Goal: Task Accomplishment & Management: Manage account settings

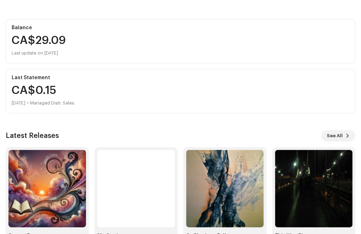
scroll to position [86, 0]
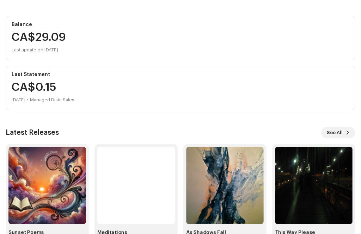
click at [48, 184] on img at bounding box center [46, 185] width 77 height 77
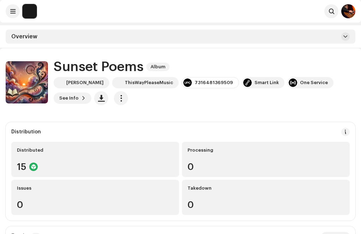
click at [344, 38] on span at bounding box center [345, 37] width 4 height 6
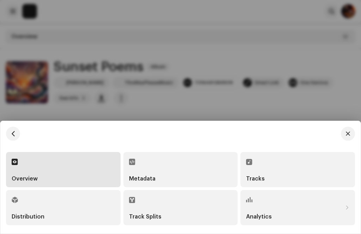
click at [184, 209] on div "Track Splits" at bounding box center [180, 208] width 103 height 24
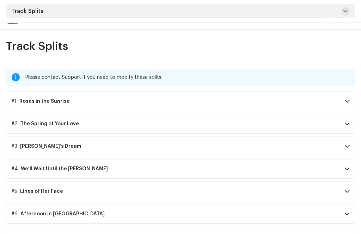
scroll to position [47, 0]
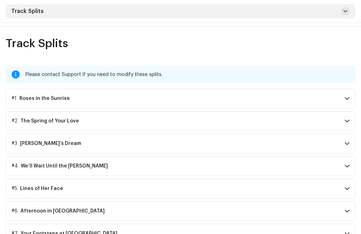
click at [346, 103] on p-accordion-header "#1 Roses in the Sunrise" at bounding box center [180, 99] width 349 height 20
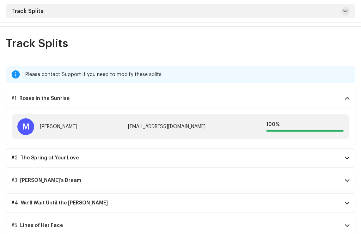
scroll to position [47, 0]
click at [348, 99] on span at bounding box center [346, 99] width 5 height 6
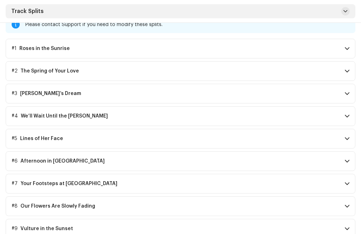
scroll to position [102, 0]
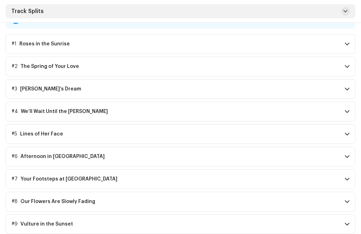
click at [346, 223] on span at bounding box center [346, 225] width 5 height 6
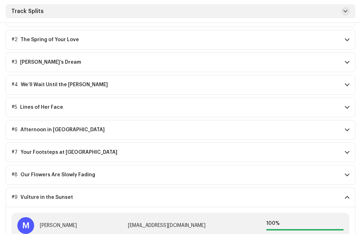
scroll to position [139, 0]
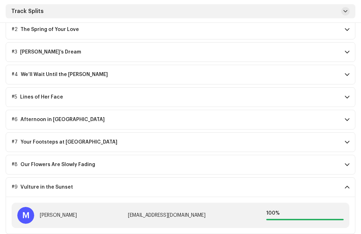
click at [343, 191] on p-accordion-header "#9 Vulture in the Sunset" at bounding box center [180, 188] width 349 height 20
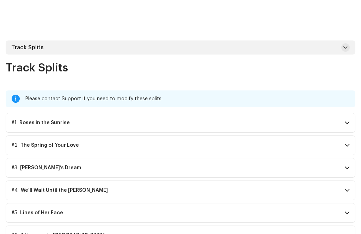
scroll to position [0, 0]
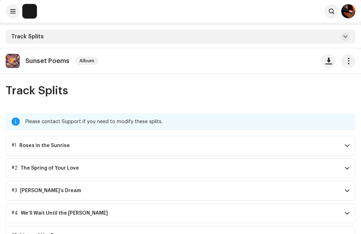
click at [342, 38] on button at bounding box center [345, 36] width 8 height 8
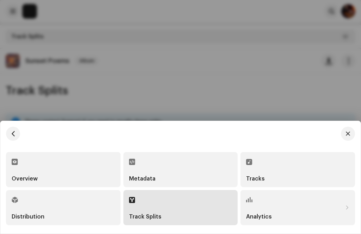
click at [275, 168] on div "Tracks" at bounding box center [297, 170] width 103 height 24
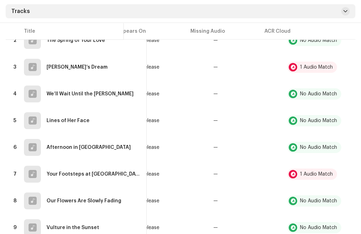
scroll to position [159, 0]
click at [360, 149] on span "button" at bounding box center [366, 148] width 5 height 6
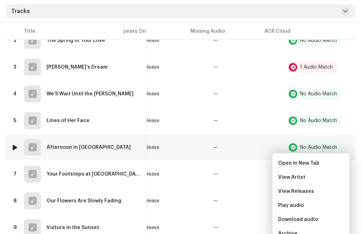
click at [74, 149] on div "Afternoon in [GEOGRAPHIC_DATA]" at bounding box center [88, 147] width 84 height 5
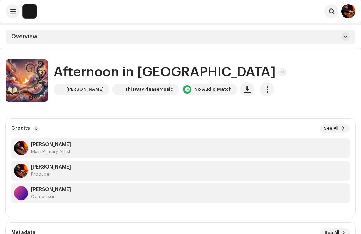
click at [263, 89] on span "button" at bounding box center [266, 90] width 7 height 6
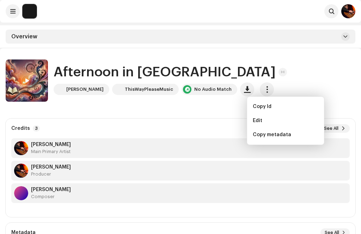
click at [263, 119] on div "Edit" at bounding box center [286, 121] width 66 height 6
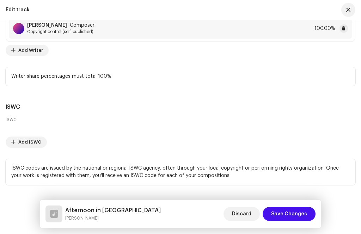
scroll to position [1755, 0]
click at [28, 150] on span "Add ISWC" at bounding box center [29, 143] width 23 height 14
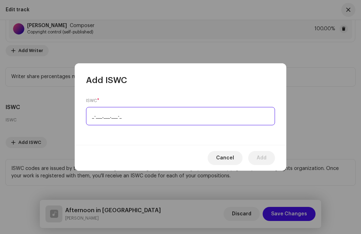
click at [88, 125] on input "_-___.___.___-_" at bounding box center [180, 116] width 189 height 18
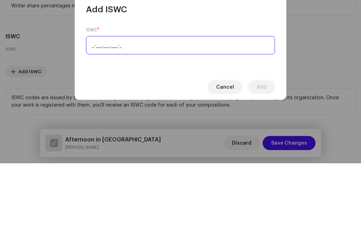
click at [94, 107] on input "_-___.___.___-_" at bounding box center [180, 116] width 189 height 18
click at [92, 107] on input "_-___.___.___-_" at bounding box center [180, 116] width 189 height 18
click at [89, 107] on input "_-___.___.___-_" at bounding box center [180, 116] width 189 height 18
paste input "T-335.482.583-1"
type input "T-335.482.583-1"
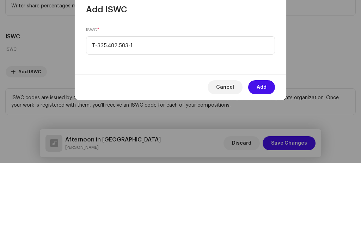
click at [264, 151] on span "Add" at bounding box center [261, 158] width 10 height 14
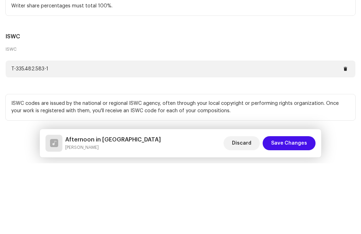
scroll to position [48, 0]
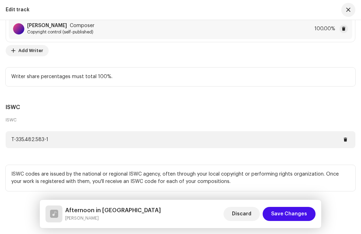
click at [294, 221] on span "Save Changes" at bounding box center [289, 214] width 36 height 14
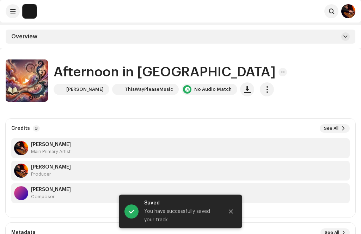
click at [230, 219] on button "Close" at bounding box center [231, 212] width 14 height 14
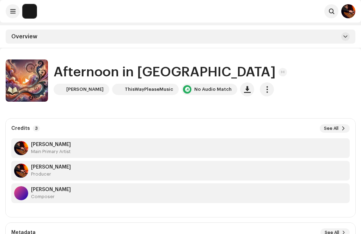
click at [97, 68] on h1 "Afternoon in [GEOGRAPHIC_DATA]" at bounding box center [165, 72] width 222 height 15
click at [343, 38] on span at bounding box center [345, 37] width 4 height 6
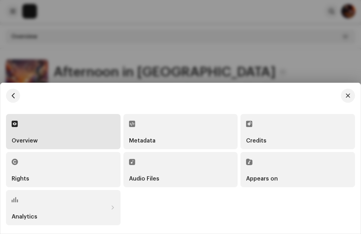
click at [300, 182] on div "Appears on" at bounding box center [297, 170] width 103 height 24
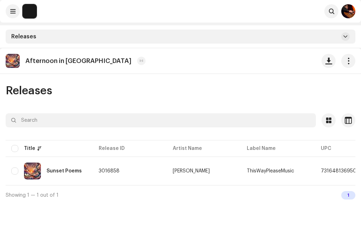
click at [54, 172] on div "Sunset Poems" at bounding box center [63, 171] width 35 height 5
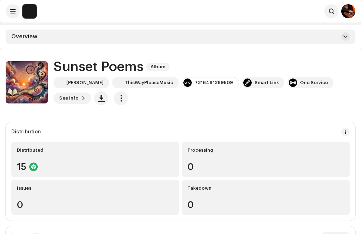
click at [346, 37] on span at bounding box center [345, 37] width 4 height 6
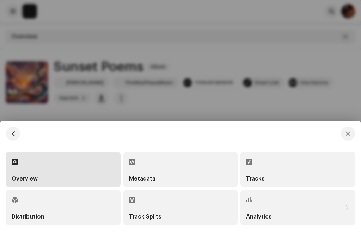
click at [280, 182] on div "Tracks" at bounding box center [297, 170] width 103 height 24
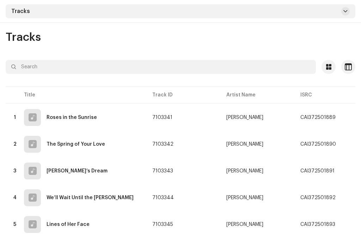
scroll to position [54, 0]
click at [172, 49] on div "Tracks Selected 0 Select all 10 Options Filters Distribution status In progress…" at bounding box center [180, 212] width 361 height 361
click at [70, 144] on div "The Spring of Your Love" at bounding box center [75, 144] width 58 height 5
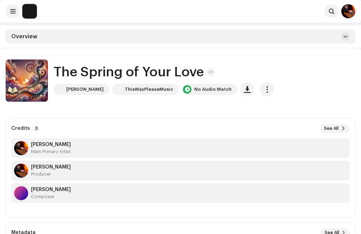
click at [343, 37] on span at bounding box center [345, 37] width 4 height 6
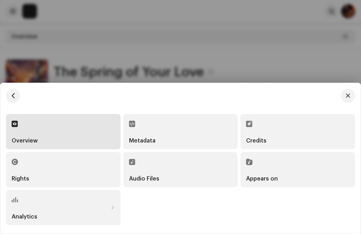
click at [309, 84] on div at bounding box center [180, 117] width 361 height 234
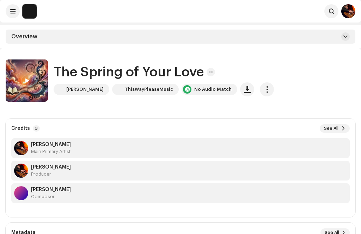
click at [263, 92] on span "button" at bounding box center [266, 90] width 7 height 6
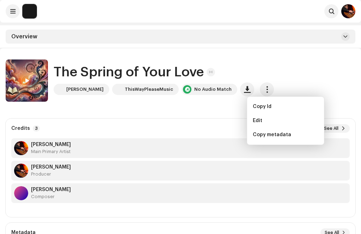
click at [266, 122] on div "Edit" at bounding box center [286, 121] width 66 height 6
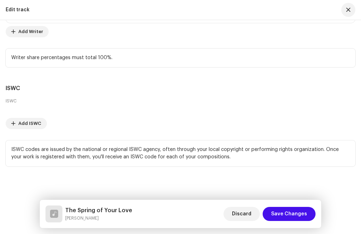
scroll to position [1777, 0]
click at [30, 126] on span "Add ISWC" at bounding box center [29, 124] width 23 height 14
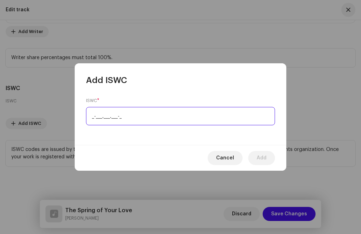
click at [89, 116] on input "_-___.___.___-_" at bounding box center [180, 116] width 189 height 18
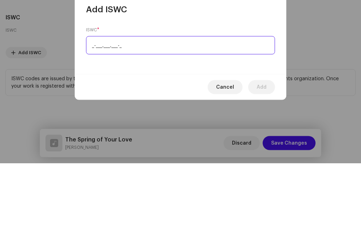
click at [91, 107] on input "_-___.___.___-_" at bounding box center [180, 116] width 189 height 18
paste input "T-335.482.614-1"
type input "T-335.482.614-1"
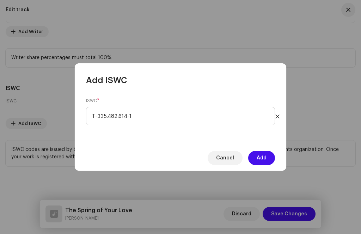
click at [265, 155] on span "Add" at bounding box center [261, 158] width 10 height 14
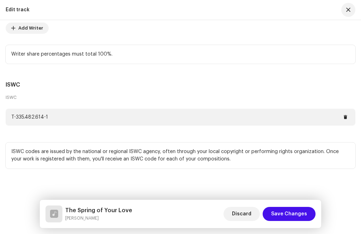
click at [293, 215] on span "Save Changes" at bounding box center [289, 214] width 36 height 14
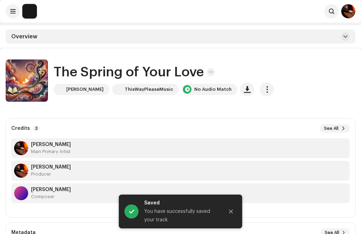
click at [263, 89] on span "button" at bounding box center [266, 90] width 7 height 6
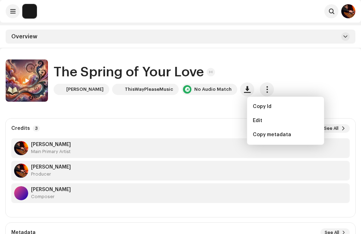
click at [305, 63] on div "The Spring of Your Love Marcel Anicic ThisWayPleaseMusic No Audio Match" at bounding box center [180, 81] width 349 height 42
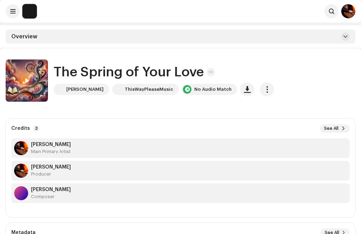
click at [344, 36] on span at bounding box center [345, 37] width 4 height 6
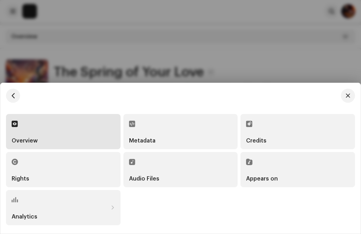
click at [280, 173] on div "Appears on" at bounding box center [297, 170] width 103 height 24
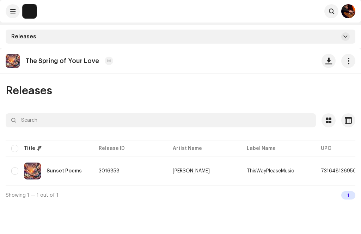
click at [69, 171] on div "Sunset Poems" at bounding box center [63, 171] width 35 height 5
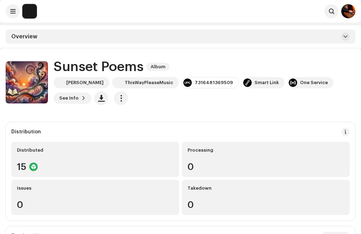
click at [346, 35] on span at bounding box center [345, 37] width 4 height 6
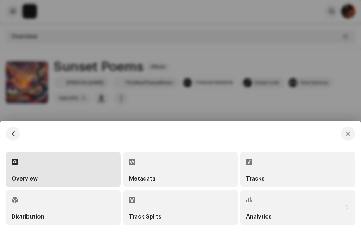
click at [274, 173] on div "Tracks" at bounding box center [297, 170] width 103 height 24
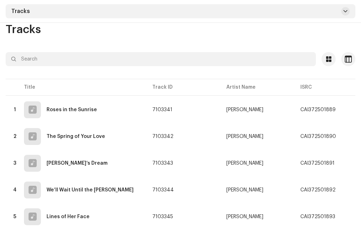
scroll to position [61, 0]
click at [72, 165] on div "Lilac’s Dream" at bounding box center [76, 163] width 61 height 5
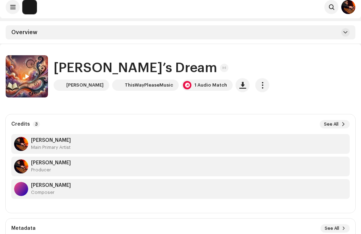
click at [259, 83] on span "button" at bounding box center [262, 86] width 7 height 6
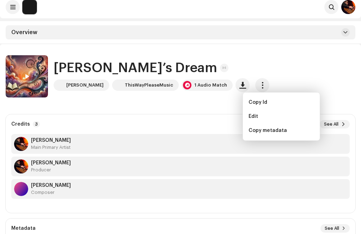
click at [264, 117] on div "Edit" at bounding box center [281, 117] width 66 height 6
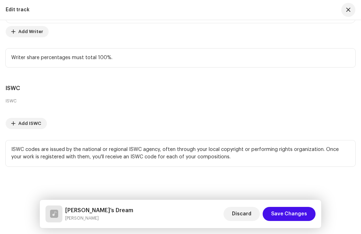
scroll to position [1777, 0]
click at [24, 128] on span "Add ISWC" at bounding box center [29, 124] width 23 height 14
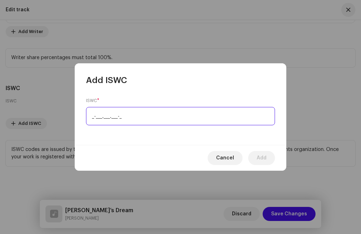
click at [87, 115] on input "_-___.___.___-_" at bounding box center [180, 116] width 189 height 18
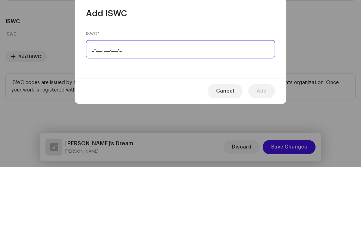
click at [92, 107] on input "_-___.___.___-_" at bounding box center [180, 116] width 189 height 18
paste input "T-335.482.580-8"
type input "T-335.482.580-8"
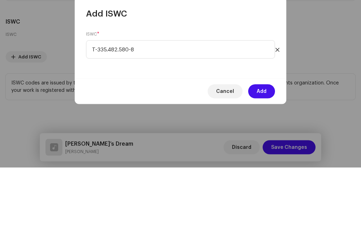
scroll to position [71, 0]
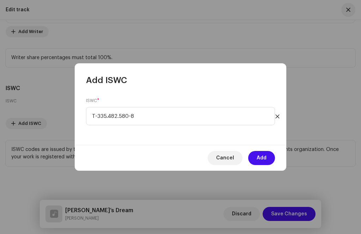
click at [265, 158] on span "Add" at bounding box center [261, 158] width 10 height 14
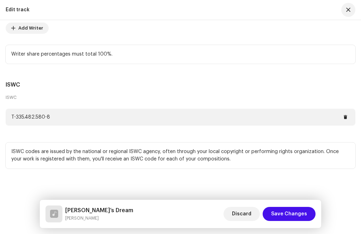
click at [289, 215] on span "Save Changes" at bounding box center [289, 214] width 36 height 14
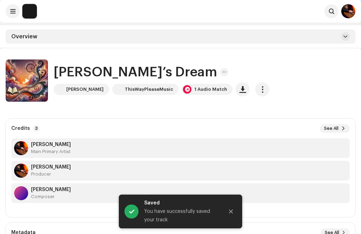
click at [344, 36] on span at bounding box center [345, 37] width 4 height 6
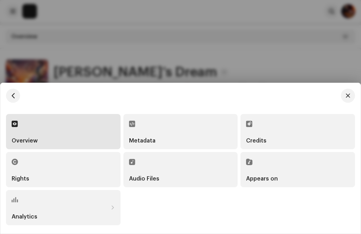
click at [285, 173] on div "Appears on" at bounding box center [297, 170] width 103 height 24
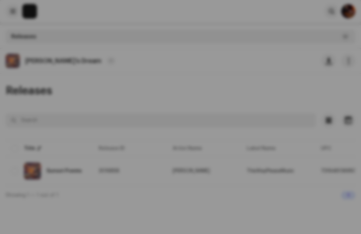
click at [271, 171] on div at bounding box center [180, 117] width 361 height 234
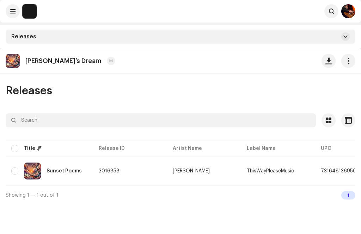
click at [63, 175] on div "Sunset Poems" at bounding box center [49, 171] width 76 height 17
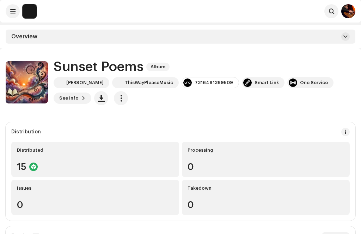
click at [344, 36] on span at bounding box center [345, 37] width 4 height 6
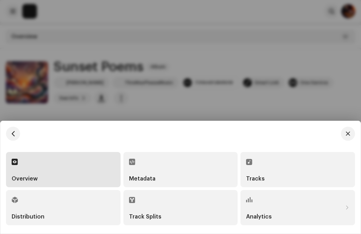
click at [271, 173] on div "Tracks" at bounding box center [297, 170] width 103 height 24
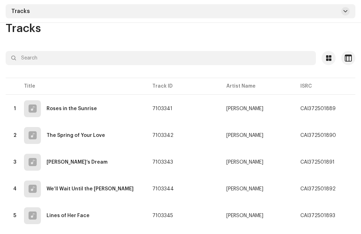
scroll to position [62, 0]
click at [76, 191] on div "We’ll Wait Until the Dawn" at bounding box center [89, 189] width 87 height 5
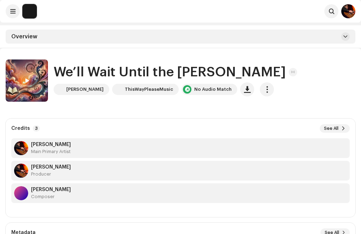
click at [263, 89] on span "button" at bounding box center [266, 90] width 7 height 6
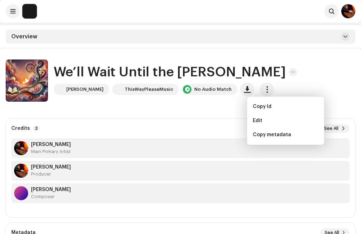
click at [264, 121] on div "Edit" at bounding box center [286, 121] width 66 height 6
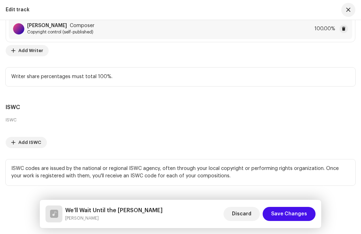
scroll to position [23, 0]
click at [28, 150] on span "Add ISWC" at bounding box center [29, 143] width 23 height 14
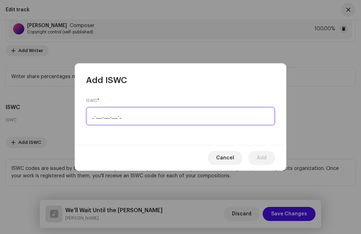
click at [86, 112] on input "_-___.___.___-_" at bounding box center [180, 116] width 189 height 18
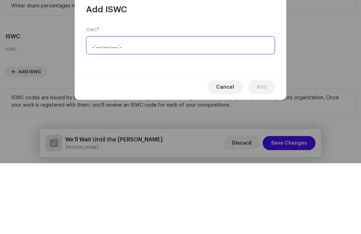
click at [93, 107] on input "_-___.___.___-_" at bounding box center [180, 116] width 189 height 18
paste input "T-335.482.650-5"
type input "T-335.482.650-5"
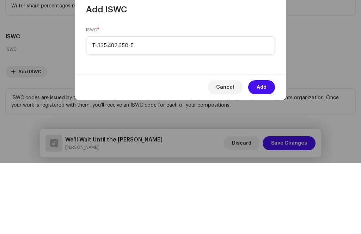
click at [262, 151] on span "Add" at bounding box center [261, 158] width 10 height 14
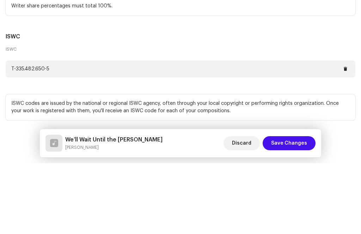
scroll to position [71, 0]
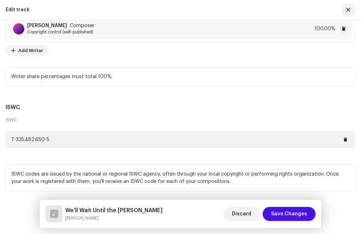
click at [294, 212] on span "Save Changes" at bounding box center [289, 214] width 36 height 14
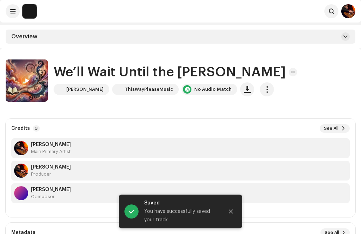
click at [229, 211] on icon "Close" at bounding box center [230, 211] width 5 height 5
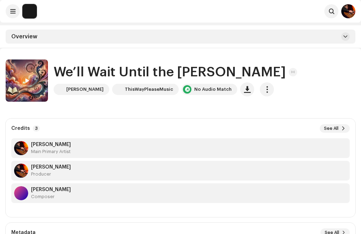
click at [347, 32] on div "Overview" at bounding box center [180, 37] width 349 height 14
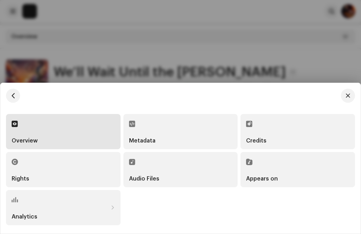
click at [272, 173] on div "Appears on" at bounding box center [297, 170] width 103 height 24
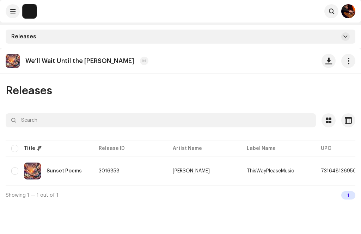
click at [274, 168] on td "ThisWayPleaseMusic" at bounding box center [278, 170] width 74 height 25
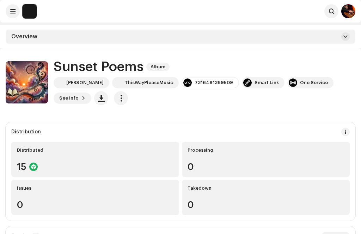
click at [341, 35] on button at bounding box center [345, 36] width 8 height 8
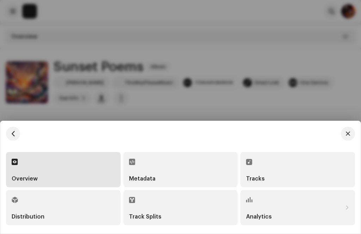
click at [270, 168] on div "Tracks" at bounding box center [297, 170] width 103 height 24
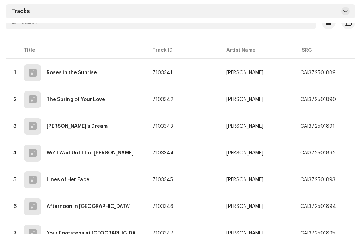
scroll to position [99, 0]
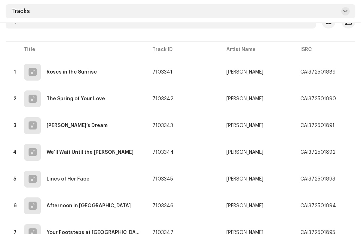
click at [73, 179] on div "Lines of Her Face" at bounding box center [67, 179] width 43 height 5
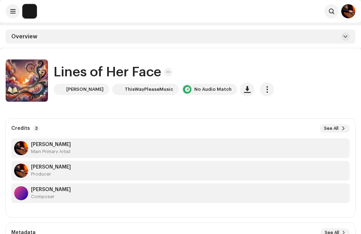
click at [263, 87] on span "button" at bounding box center [266, 90] width 7 height 6
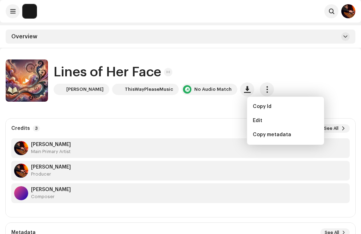
click at [263, 122] on div "Edit" at bounding box center [286, 121] width 66 height 6
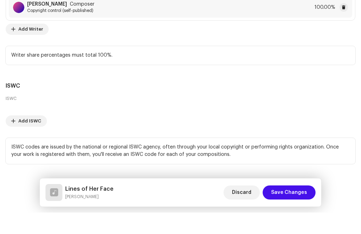
scroll to position [23, 0]
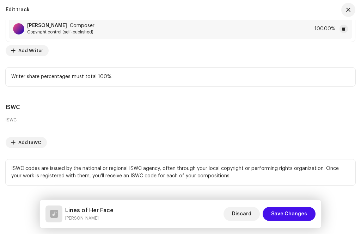
click at [30, 147] on span "Add ISWC" at bounding box center [29, 143] width 23 height 14
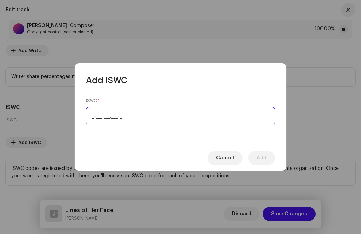
click at [89, 113] on input "_-___.___.___-_" at bounding box center [180, 116] width 189 height 18
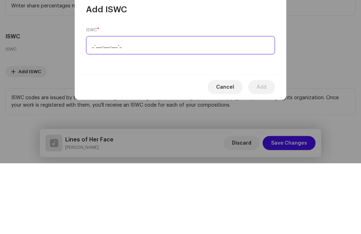
click at [87, 107] on input "_-___.___.___-_" at bounding box center [180, 116] width 189 height 18
paste input "T-335.482.588-6"
type input "T-335.482.588-6"
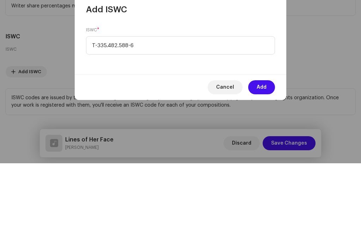
click at [260, 151] on span "Add" at bounding box center [261, 158] width 10 height 14
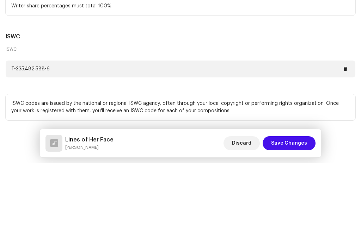
scroll to position [71, 0]
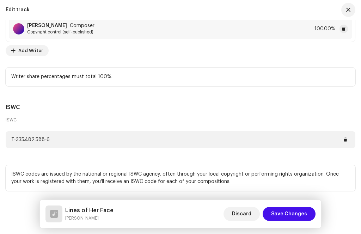
click at [285, 213] on span "Save Changes" at bounding box center [289, 214] width 36 height 14
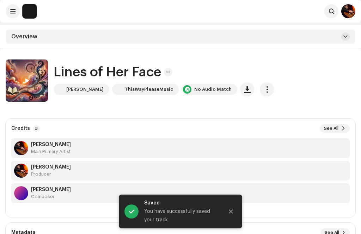
click at [347, 33] on button at bounding box center [345, 36] width 8 height 8
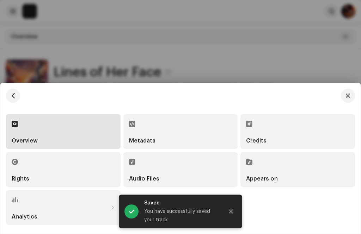
click at [273, 173] on div "Appears on" at bounding box center [297, 170] width 103 height 24
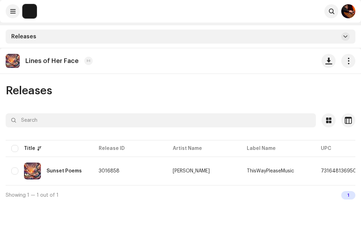
click at [62, 170] on div "Sunset Poems" at bounding box center [63, 171] width 35 height 5
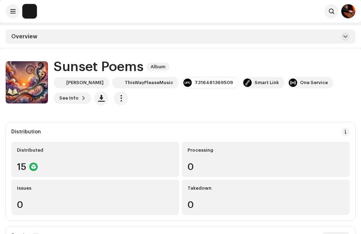
click at [340, 32] on div "Overview" at bounding box center [180, 37] width 349 height 14
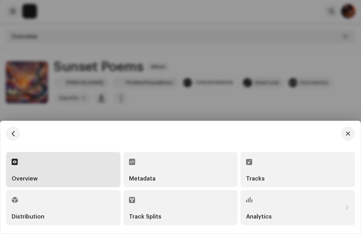
click at [267, 176] on div "Tracks" at bounding box center [297, 179] width 103 height 6
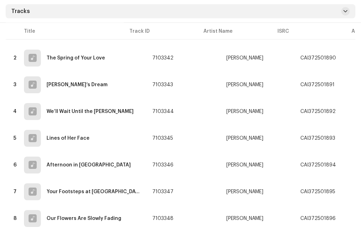
scroll to position [142, 0]
click at [79, 167] on div "Afternoon in [GEOGRAPHIC_DATA]" at bounding box center [88, 165] width 84 height 5
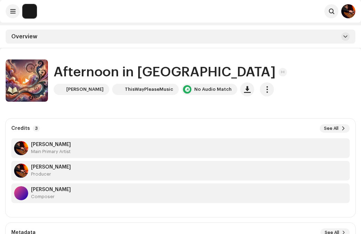
click at [263, 91] on span "button" at bounding box center [266, 90] width 7 height 6
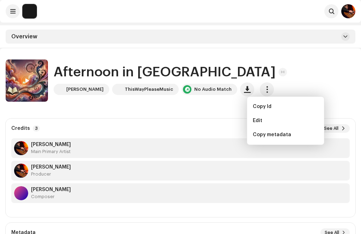
click at [264, 120] on div "Edit" at bounding box center [286, 121] width 66 height 6
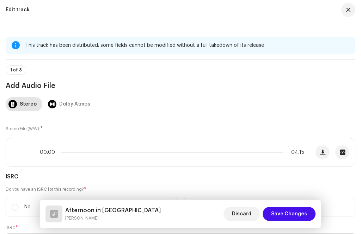
click at [348, 9] on span "button" at bounding box center [348, 10] width 4 height 6
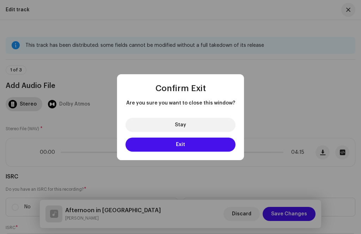
click at [192, 152] on button "Exit" at bounding box center [180, 145] width 110 height 14
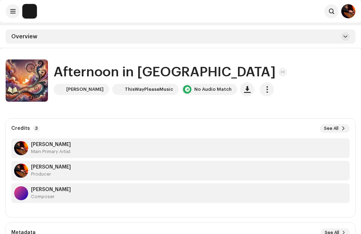
click at [263, 91] on span "button" at bounding box center [266, 90] width 7 height 6
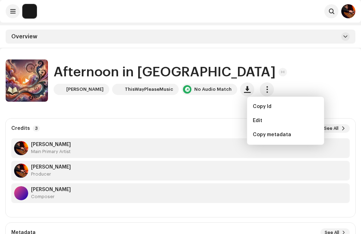
click at [321, 68] on div "Afternoon in Lisbon Marcel Anicic ThisWayPleaseMusic No Audio Match" at bounding box center [180, 81] width 349 height 42
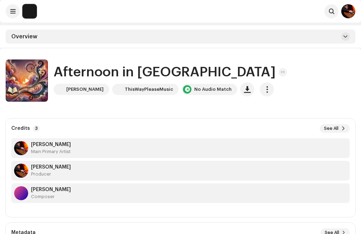
click at [25, 83] on span at bounding box center [27, 81] width 4 height 6
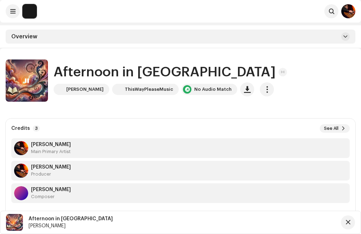
click at [349, 35] on button at bounding box center [345, 36] width 8 height 8
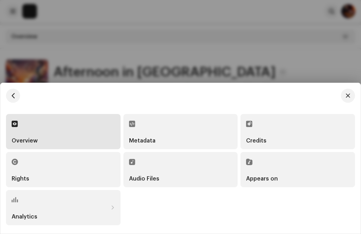
click at [281, 182] on div "Appears on" at bounding box center [297, 170] width 103 height 24
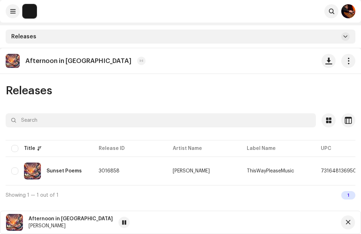
click at [61, 174] on div "Sunset Poems" at bounding box center [49, 171] width 76 height 17
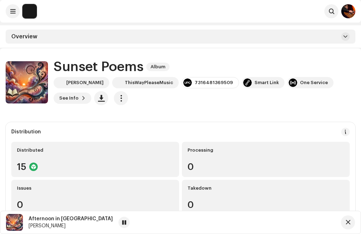
click at [345, 37] on span at bounding box center [345, 37] width 4 height 6
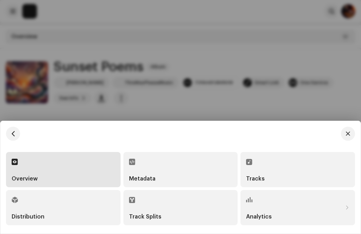
click at [275, 182] on div "Tracks" at bounding box center [297, 170] width 103 height 24
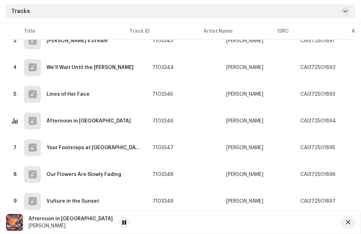
scroll to position [191, 0]
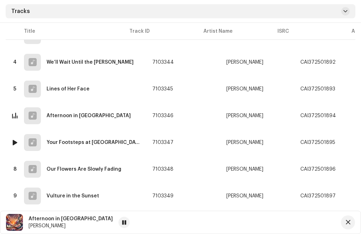
click at [79, 145] on div "7 Your Footsteps at Dusk" at bounding box center [76, 142] width 130 height 17
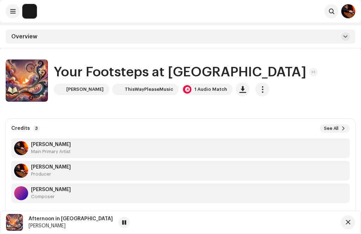
click at [259, 87] on span "button" at bounding box center [262, 90] width 7 height 6
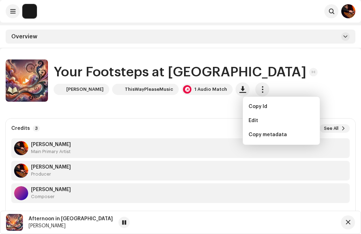
click at [260, 122] on div "Edit" at bounding box center [281, 121] width 66 height 6
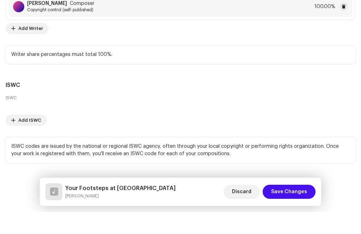
scroll to position [23, 0]
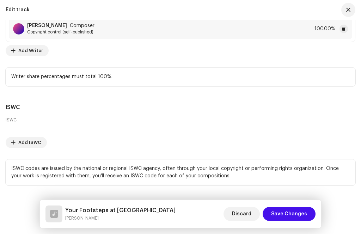
click at [26, 150] on span "Add ISWC" at bounding box center [29, 143] width 23 height 14
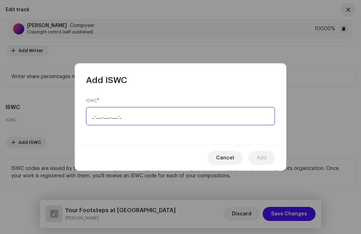
click at [88, 112] on input "_-___.___.___-_" at bounding box center [180, 116] width 189 height 18
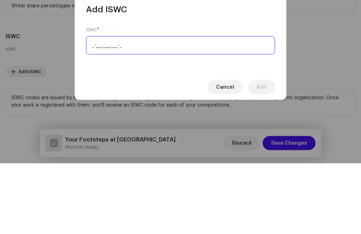
click at [88, 107] on input "_-___.___.___-_" at bounding box center [180, 116] width 189 height 18
paste input "T-335.482.523-9"
type input "T-335.482.523-9"
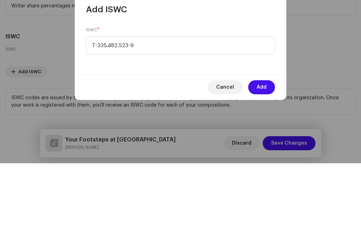
click at [259, 151] on span "Add" at bounding box center [261, 158] width 10 height 14
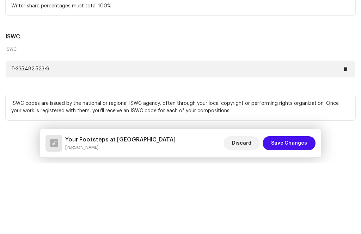
scroll to position [71, 0]
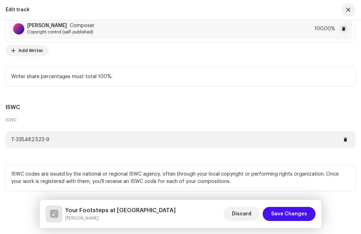
click at [291, 212] on span "Save Changes" at bounding box center [289, 214] width 36 height 14
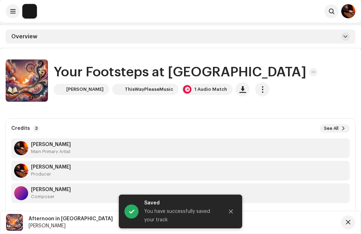
click at [347, 36] on button at bounding box center [345, 36] width 8 height 8
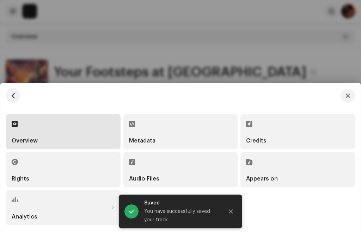
click at [279, 179] on div "Appears on" at bounding box center [297, 179] width 103 height 6
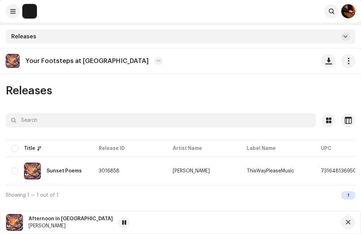
click at [62, 173] on div "Sunset Poems" at bounding box center [63, 171] width 35 height 5
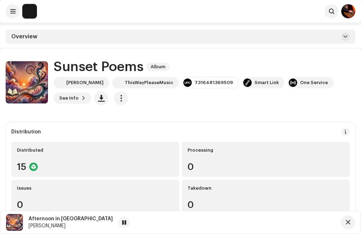
click at [340, 38] on div "Overview" at bounding box center [180, 37] width 349 height 14
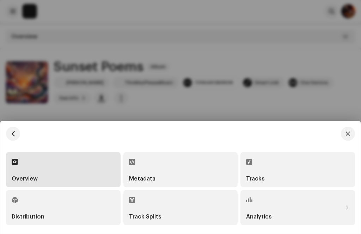
click at [265, 176] on div "Tracks" at bounding box center [297, 179] width 103 height 6
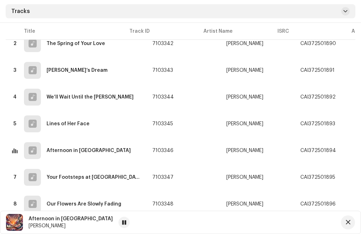
scroll to position [191, 0]
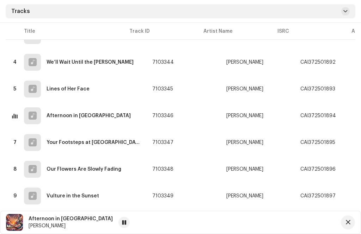
click at [99, 168] on div "Our Flowers Are Slowly Fading" at bounding box center [83, 169] width 75 height 5
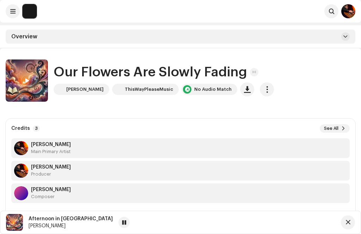
click at [263, 88] on span "button" at bounding box center [266, 90] width 7 height 6
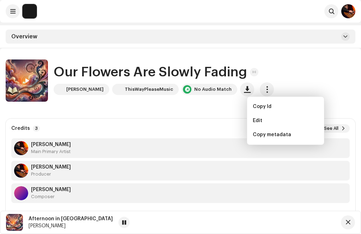
click at [264, 123] on div "Edit" at bounding box center [286, 121] width 66 height 6
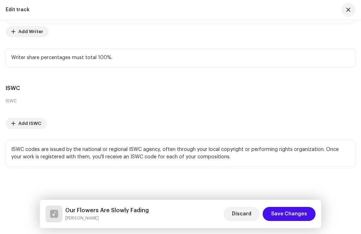
scroll to position [1777, 0]
click at [24, 126] on span "Add ISWC" at bounding box center [29, 124] width 23 height 14
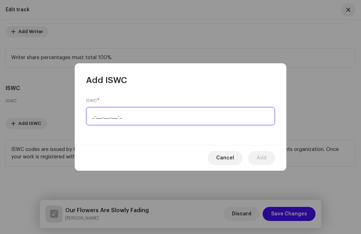
click at [88, 113] on input "_-___.___.___-_" at bounding box center [180, 116] width 189 height 18
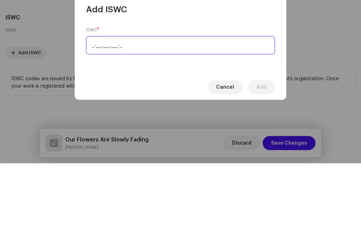
click at [89, 107] on input "_-___.___.___-_" at bounding box center [180, 116] width 189 height 18
paste input "T-335.482.599-9"
type input "T-335.482.599-9"
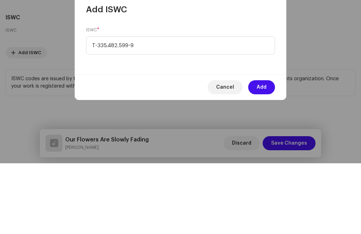
click at [262, 151] on span "Add" at bounding box center [261, 158] width 10 height 14
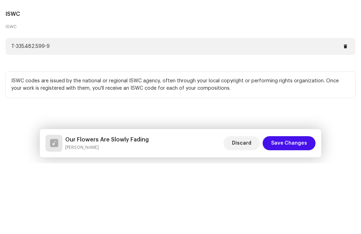
scroll to position [71, 0]
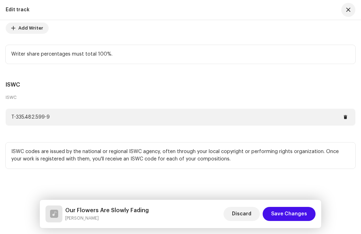
click at [288, 218] on span "Save Changes" at bounding box center [289, 214] width 36 height 14
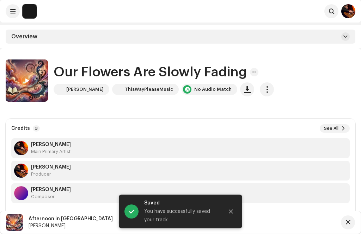
click at [341, 35] on button at bounding box center [345, 36] width 8 height 8
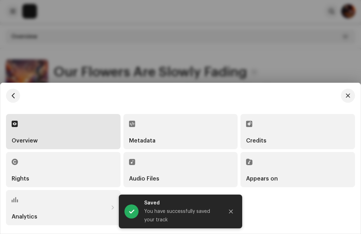
click at [276, 167] on div "Appears on" at bounding box center [297, 170] width 103 height 24
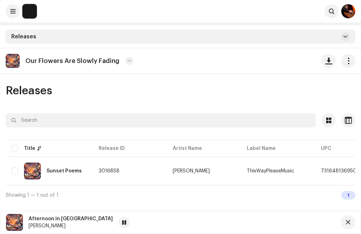
click at [63, 170] on div "Sunset Poems" at bounding box center [63, 171] width 35 height 5
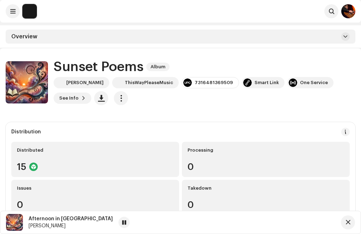
click at [344, 38] on span at bounding box center [345, 37] width 4 height 6
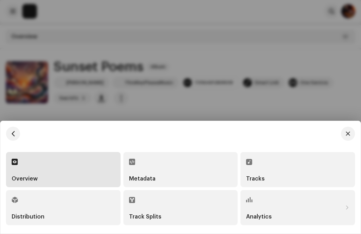
click at [275, 170] on div "Tracks" at bounding box center [297, 170] width 103 height 24
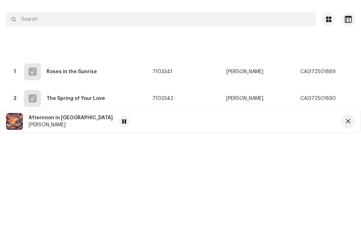
scroll to position [191, 0]
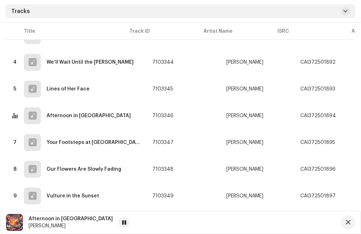
click at [76, 198] on div "Vulture in the Sunset" at bounding box center [72, 196] width 52 height 5
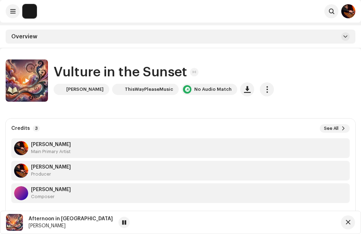
click at [263, 87] on span "button" at bounding box center [266, 90] width 7 height 6
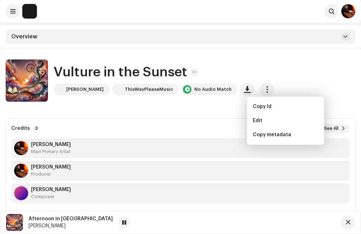
click at [264, 119] on div "Edit" at bounding box center [286, 121] width 66 height 6
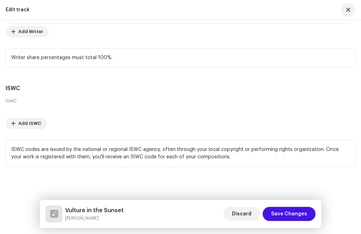
scroll to position [1777, 0]
click at [30, 125] on span "Add ISWC" at bounding box center [29, 124] width 23 height 14
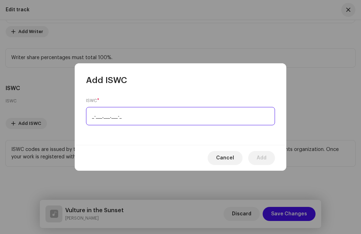
click at [86, 113] on input "_-___.___.___-_" at bounding box center [180, 116] width 189 height 18
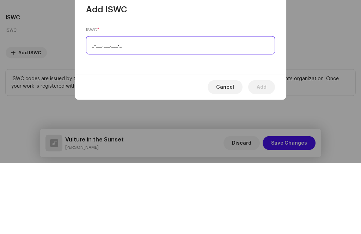
click at [91, 107] on input "_-___.___.___-_" at bounding box center [180, 116] width 189 height 18
paste input "T-325.554.599-0"
type input "T-325.554.599-0"
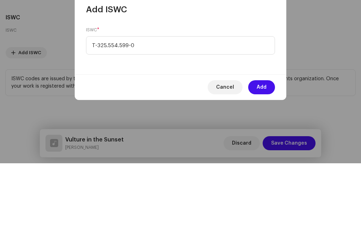
click at [258, 151] on span "Add" at bounding box center [261, 158] width 10 height 14
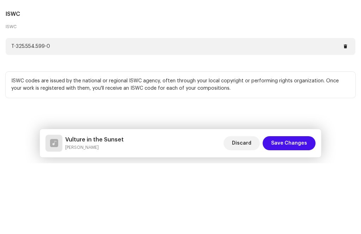
scroll to position [71, 0]
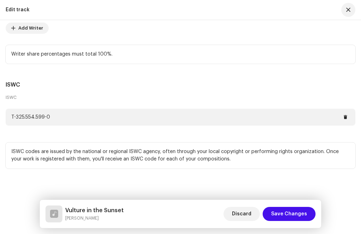
click at [287, 214] on span "Save Changes" at bounding box center [289, 214] width 36 height 14
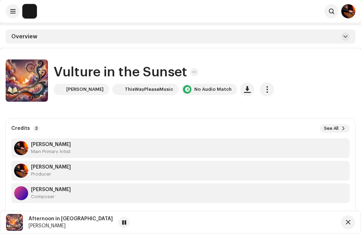
click at [347, 35] on button at bounding box center [345, 36] width 8 height 8
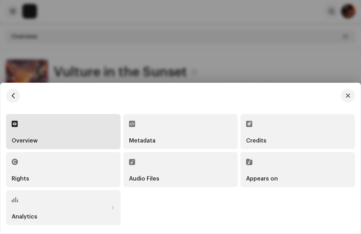
click at [277, 164] on div "Appears on" at bounding box center [297, 170] width 103 height 24
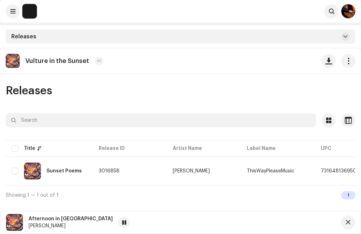
click at [55, 171] on div "Sunset Poems" at bounding box center [63, 171] width 35 height 5
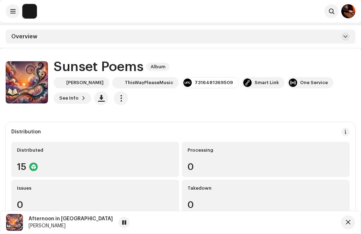
click at [346, 35] on span at bounding box center [345, 37] width 4 height 6
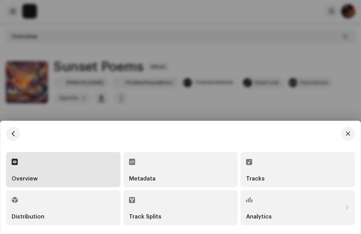
click at [266, 176] on div "Tracks" at bounding box center [297, 170] width 103 height 24
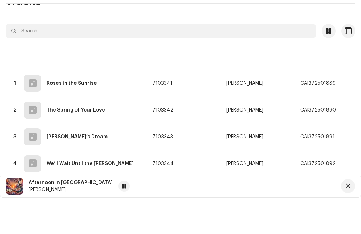
scroll to position [191, 0]
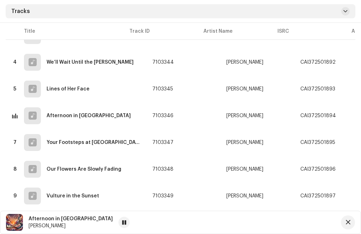
click at [81, 222] on div "A Morning Without You" at bounding box center [74, 222] width 56 height 5
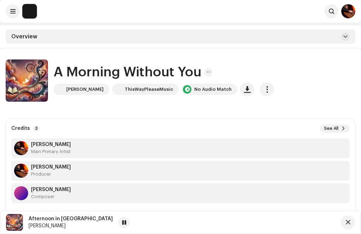
click at [263, 91] on span "button" at bounding box center [266, 90] width 7 height 6
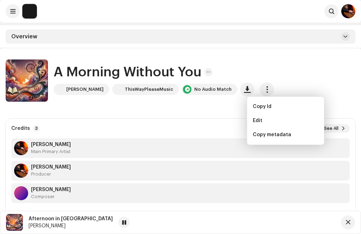
click at [264, 123] on div "Edit" at bounding box center [286, 121] width 66 height 6
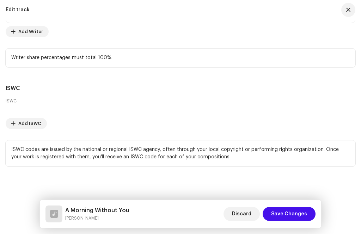
scroll to position [1777, 0]
click at [24, 127] on span "Add ISWC" at bounding box center [29, 124] width 23 height 14
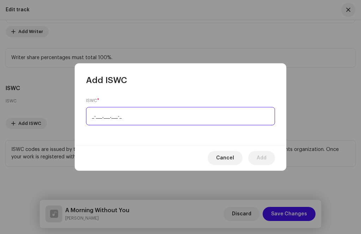
click at [88, 116] on input "_-___.___.___-_" at bounding box center [180, 116] width 189 height 18
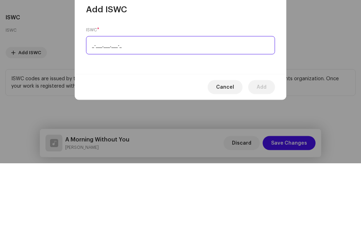
click at [91, 107] on input "_-___.___.___-_" at bounding box center [180, 116] width 189 height 18
paste input "T-335.482.560-4"
type input "T-335.482.560-4"
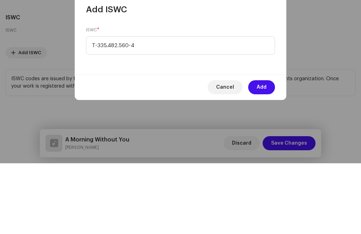
click at [261, 151] on span "Add" at bounding box center [261, 158] width 10 height 14
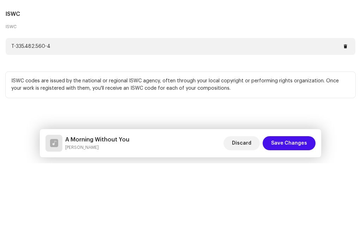
scroll to position [71, 0]
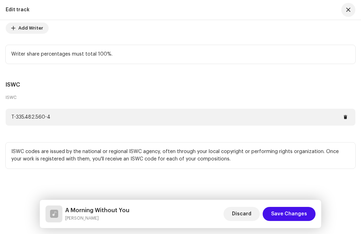
click at [290, 207] on span "Save Changes" at bounding box center [289, 214] width 36 height 14
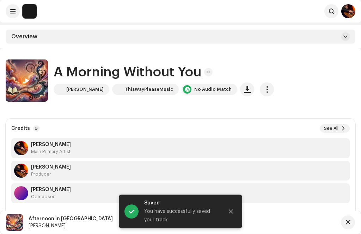
click at [13, 9] on span at bounding box center [12, 11] width 5 height 6
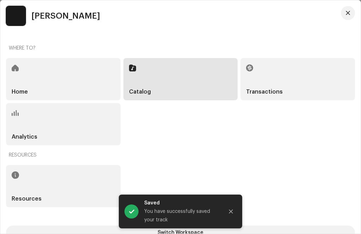
click at [182, 73] on div "Catalog" at bounding box center [180, 79] width 114 height 42
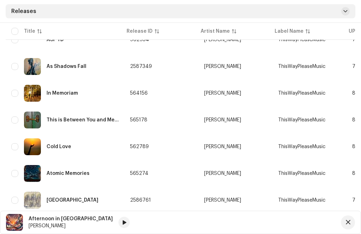
scroll to position [248, 0]
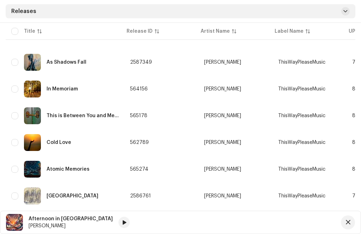
click at [74, 224] on div "This Way Please" at bounding box center [66, 222] width 40 height 5
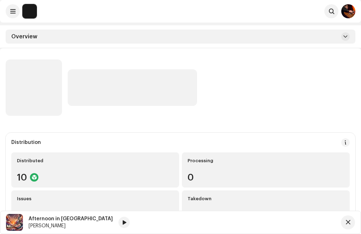
click at [347, 230] on button "button" at bounding box center [348, 223] width 14 height 14
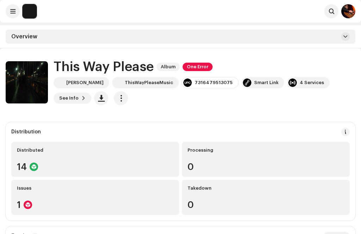
click at [346, 38] on span at bounding box center [345, 37] width 4 height 6
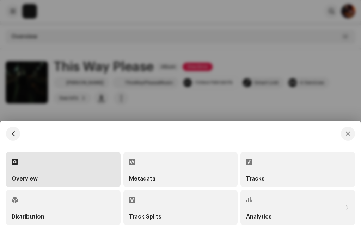
click at [174, 220] on div "Track Splits" at bounding box center [180, 208] width 103 height 24
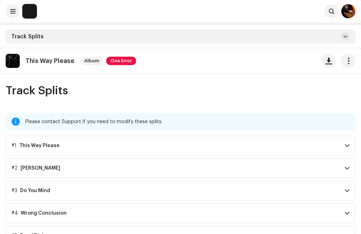
click at [341, 143] on p-accordion-header "#1 This Way Please" at bounding box center [180, 146] width 349 height 20
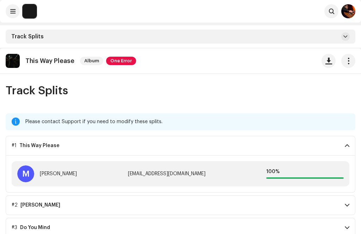
click at [338, 144] on p-accordion-header "#1 This Way Please" at bounding box center [180, 146] width 349 height 20
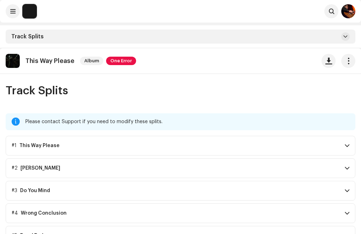
click at [7, 10] on button at bounding box center [13, 11] width 14 height 14
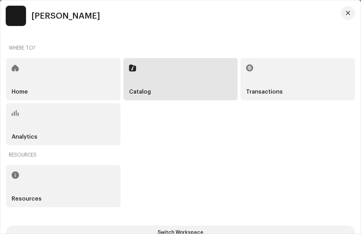
click at [144, 89] on div "Catalog" at bounding box center [180, 79] width 114 height 42
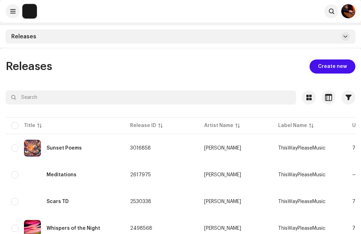
click at [187, 85] on div at bounding box center [180, 117] width 361 height 234
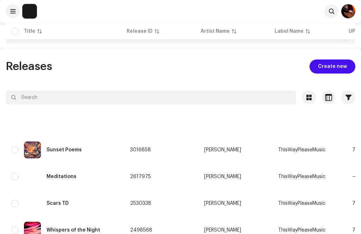
scroll to position [248, 0]
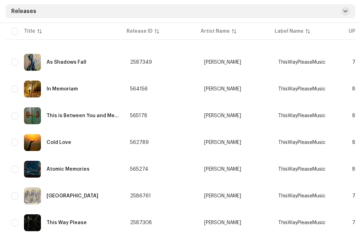
click at [64, 195] on div "[GEOGRAPHIC_DATA]" at bounding box center [72, 196] width 52 height 5
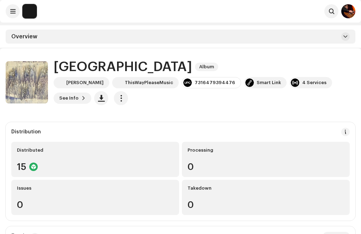
click at [347, 38] on span at bounding box center [345, 37] width 4 height 6
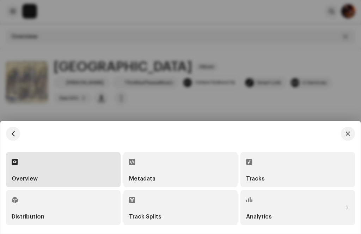
click at [185, 220] on div "Track Splits" at bounding box center [180, 208] width 103 height 24
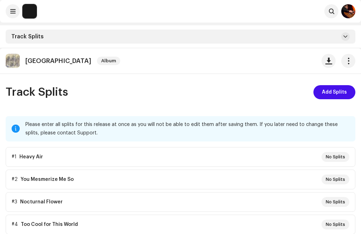
click at [337, 91] on span "Add Splits" at bounding box center [334, 92] width 25 height 14
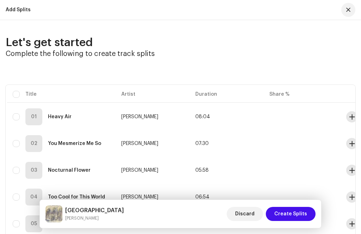
click at [13, 97] on input "checkbox" at bounding box center [16, 94] width 7 height 7
checkbox input "true"
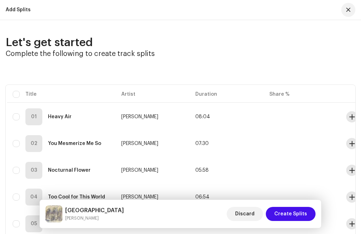
checkbox input "true"
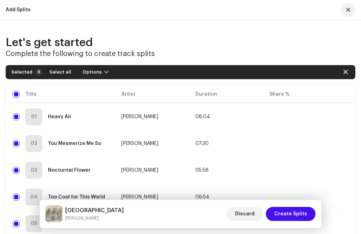
click at [61, 70] on span "Select all" at bounding box center [60, 72] width 22 height 14
click at [104, 71] on span "button" at bounding box center [106, 72] width 4 height 6
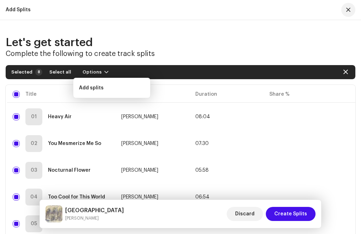
click at [98, 90] on span "Add splits" at bounding box center [91, 88] width 25 height 6
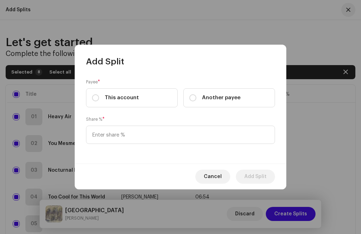
click at [97, 101] on input "This account" at bounding box center [95, 97] width 7 height 7
radio input "true"
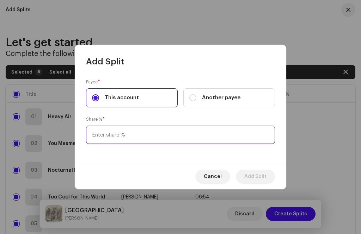
click at [115, 144] on input at bounding box center [180, 135] width 189 height 18
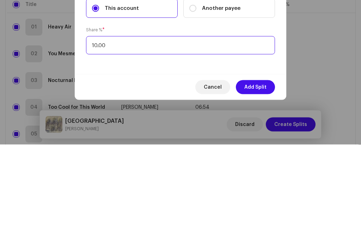
type input "100.00"
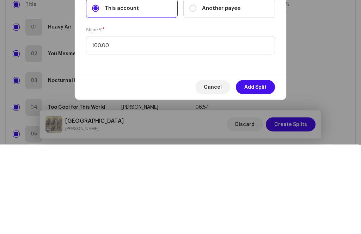
click at [262, 170] on span "Add Split" at bounding box center [255, 177] width 22 height 14
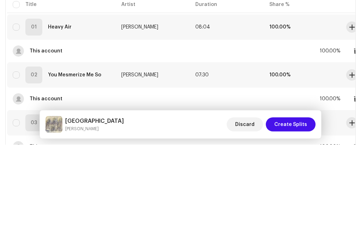
checkbox input "false"
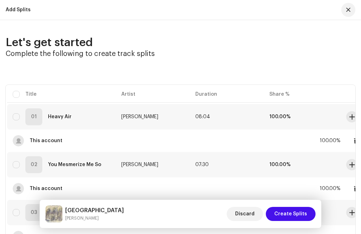
click at [292, 221] on span "Create Splits" at bounding box center [290, 214] width 33 height 14
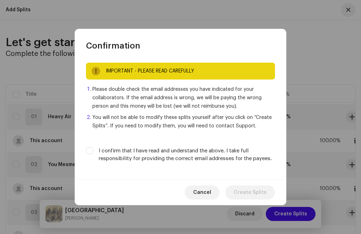
click at [89, 154] on input "I confirm that I have read and understand the above. I take full responsibility…" at bounding box center [89, 150] width 7 height 7
checkbox input "true"
click at [250, 200] on span "Create Splits" at bounding box center [250, 193] width 33 height 14
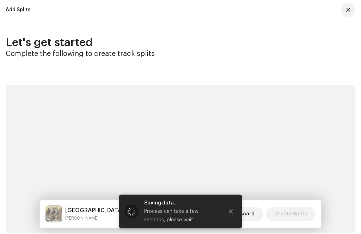
scroll to position [48, 0]
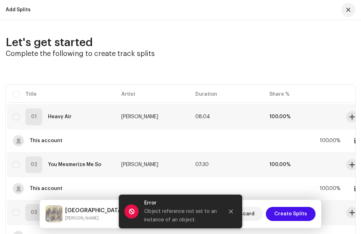
click at [226, 219] on button "Close" at bounding box center [231, 212] width 14 height 14
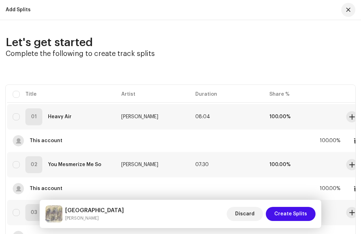
scroll to position [0, 0]
click at [349, 7] on span "button" at bounding box center [348, 10] width 4 height 6
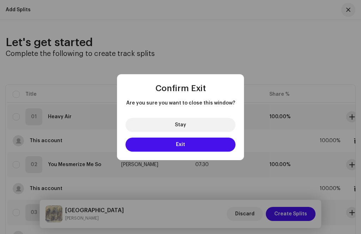
click at [199, 145] on button "Exit" at bounding box center [180, 145] width 110 height 14
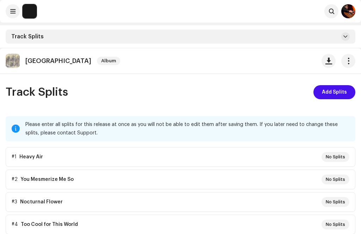
click at [10, 12] on span at bounding box center [12, 11] width 5 height 6
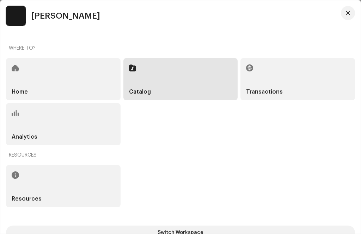
click at [164, 79] on div "Catalog" at bounding box center [180, 79] width 114 height 42
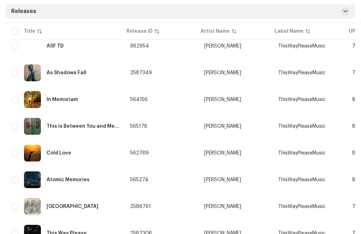
scroll to position [248, 0]
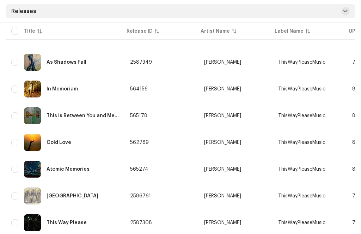
click at [75, 169] on div "Atomic Memories" at bounding box center [67, 169] width 43 height 5
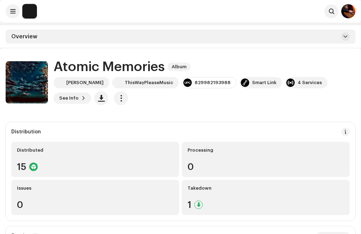
click at [344, 37] on span at bounding box center [345, 37] width 4 height 6
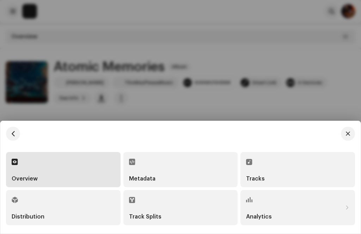
click at [153, 220] on div "Track Splits" at bounding box center [180, 208] width 103 height 24
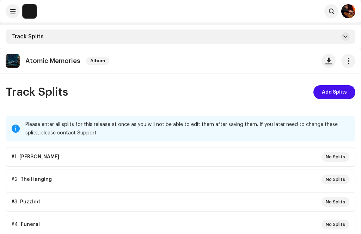
click at [339, 93] on span "Add Splits" at bounding box center [334, 92] width 25 height 14
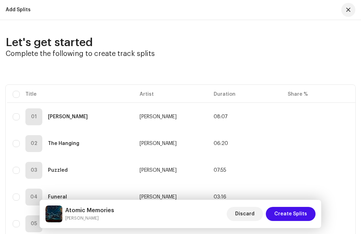
click at [18, 95] on input "checkbox" at bounding box center [16, 94] width 7 height 7
checkbox input "true"
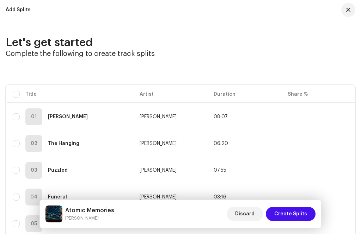
checkbox input "true"
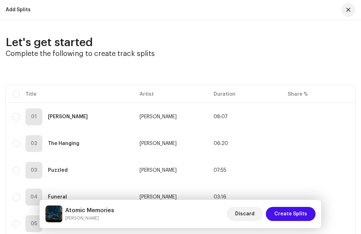
checkbox input "true"
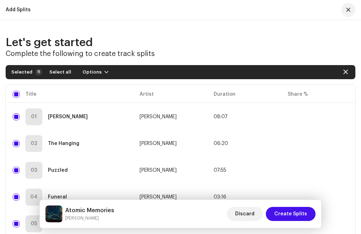
click at [58, 70] on span "Select all" at bounding box center [60, 72] width 22 height 14
click at [100, 69] on button "Options" at bounding box center [95, 72] width 37 height 11
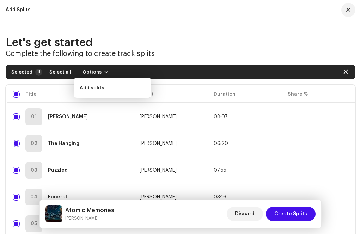
click at [102, 88] on span "Add splits" at bounding box center [92, 88] width 25 height 6
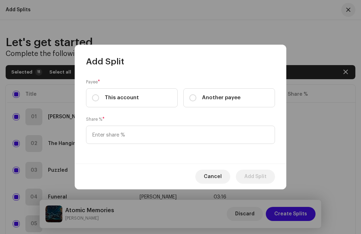
click at [98, 101] on input "This account" at bounding box center [95, 97] width 7 height 7
radio input "true"
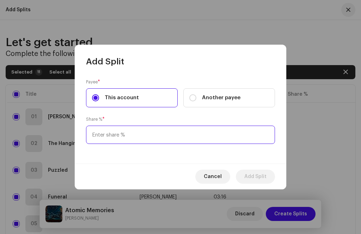
click at [112, 144] on input at bounding box center [180, 135] width 189 height 18
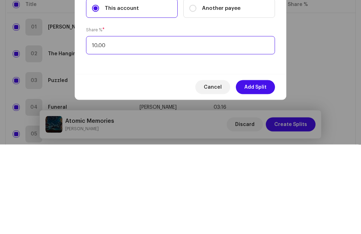
type input "100.00"
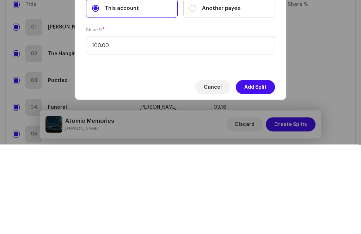
click at [259, 170] on span "Add Split" at bounding box center [255, 177] width 22 height 14
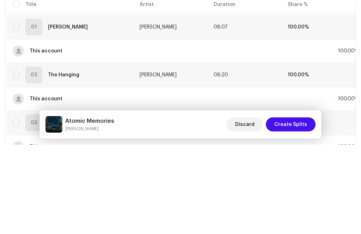
checkbox input "false"
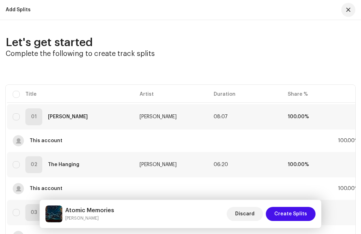
click at [291, 221] on span "Create Splits" at bounding box center [290, 214] width 33 height 14
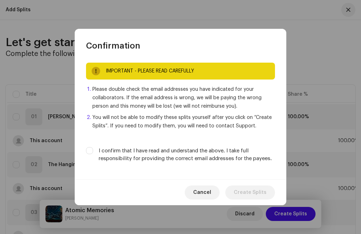
click at [93, 154] on input "I confirm that I have read and understand the above. I take full responsibility…" at bounding box center [89, 150] width 7 height 7
checkbox input "true"
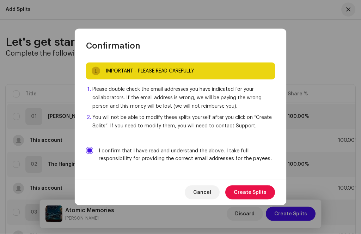
scroll to position [133, 0]
click at [251, 200] on span "Create Splits" at bounding box center [250, 193] width 33 height 14
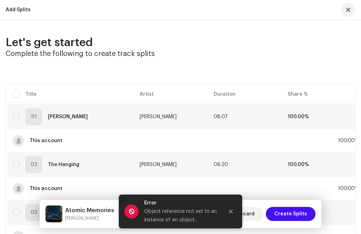
scroll to position [24, 0]
click at [229, 214] on icon "Close" at bounding box center [230, 211] width 5 height 5
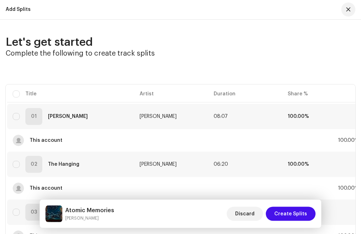
scroll to position [25, 0]
click at [347, 12] on span "button" at bounding box center [348, 10] width 4 height 6
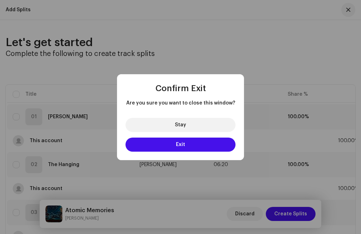
click at [198, 152] on button "Exit" at bounding box center [180, 145] width 110 height 14
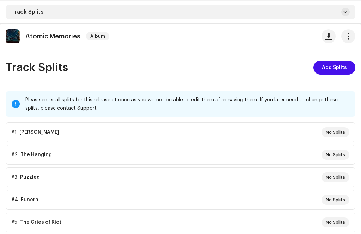
click at [345, 11] on span at bounding box center [345, 12] width 4 height 6
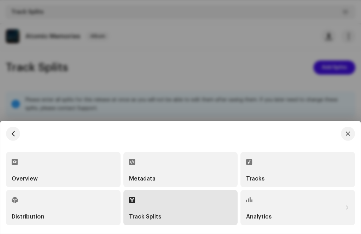
click at [240, 47] on div at bounding box center [180, 117] width 361 height 234
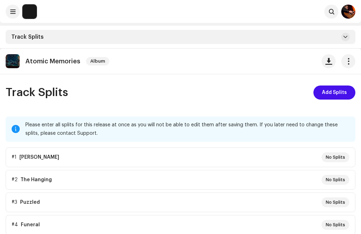
scroll to position [0, 0]
click at [10, 13] on button at bounding box center [13, 11] width 14 height 14
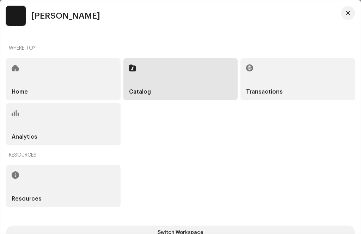
click at [173, 81] on div "Catalog" at bounding box center [180, 79] width 114 height 42
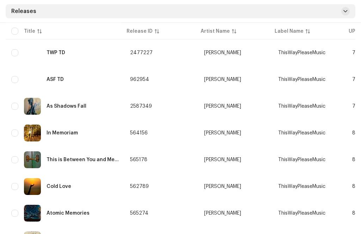
scroll to position [248, 0]
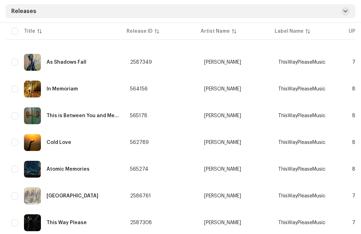
click at [66, 143] on div "Cold Love" at bounding box center [58, 142] width 25 height 5
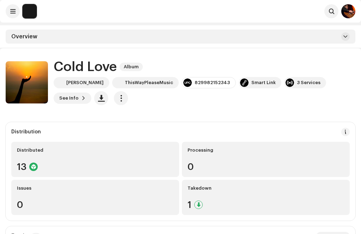
click at [343, 34] on button at bounding box center [345, 36] width 8 height 8
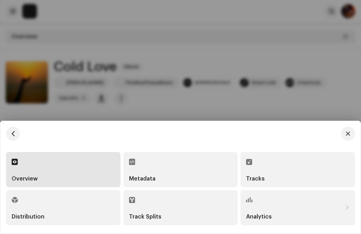
click at [185, 220] on div "Track Splits" at bounding box center [180, 208] width 103 height 24
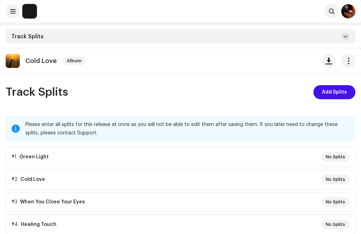
click at [333, 94] on span "Add Splits" at bounding box center [334, 92] width 25 height 14
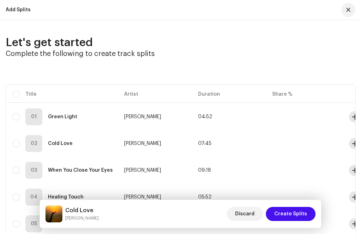
click at [16, 93] on input "checkbox" at bounding box center [16, 94] width 7 height 7
checkbox input "true"
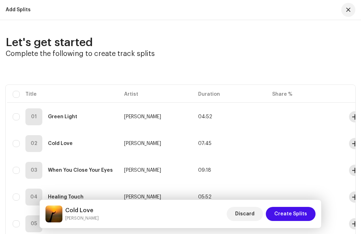
checkbox input "true"
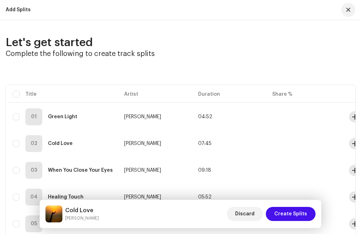
checkbox input "true"
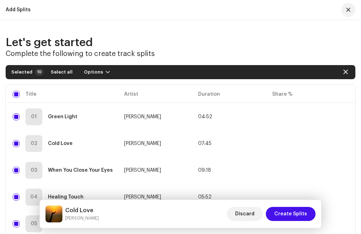
click at [56, 75] on span "Select all" at bounding box center [62, 72] width 22 height 14
click at [103, 68] on button "Options" at bounding box center [96, 72] width 37 height 11
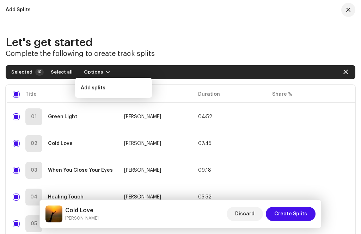
click at [115, 88] on div "Add splits" at bounding box center [114, 88] width 66 height 6
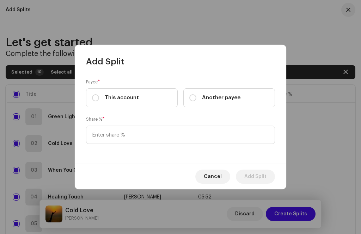
click at [95, 101] on input "This account" at bounding box center [95, 97] width 7 height 7
radio input "true"
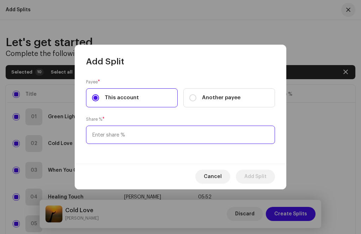
click at [116, 144] on input at bounding box center [180, 135] width 189 height 18
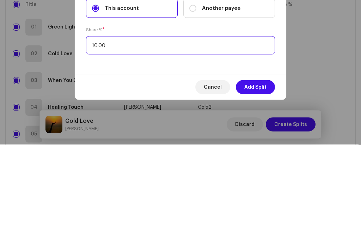
type input "100.00"
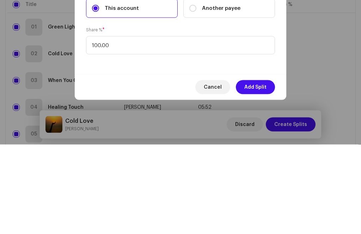
click at [256, 170] on span "Add Split" at bounding box center [255, 177] width 22 height 14
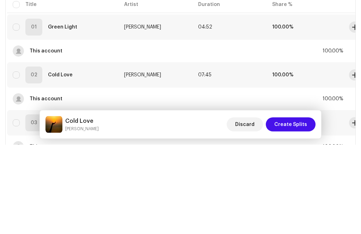
checkbox input "false"
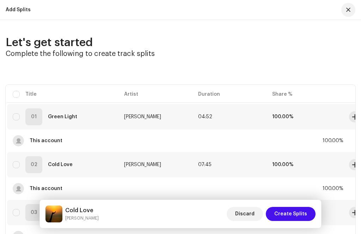
click at [289, 221] on span "Create Splits" at bounding box center [290, 214] width 33 height 14
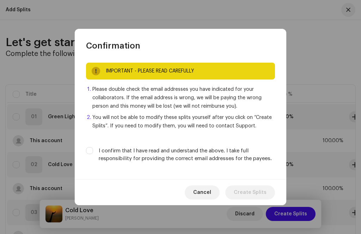
click at [88, 154] on input "I confirm that I have read and understand the above. I take full responsibility…" at bounding box center [89, 150] width 7 height 7
checkbox input "true"
click at [248, 200] on span "Create Splits" at bounding box center [250, 193] width 33 height 14
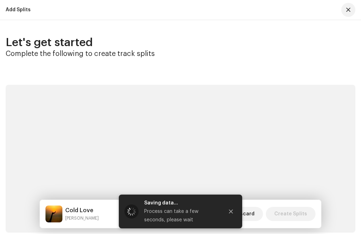
scroll to position [48, 0]
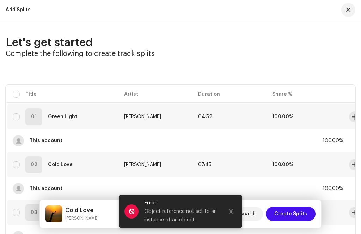
click at [228, 219] on button "Close" at bounding box center [231, 212] width 14 height 14
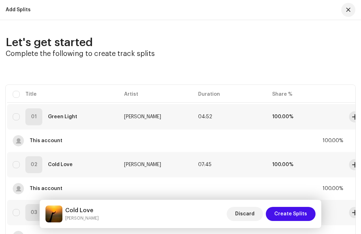
click at [348, 6] on button "button" at bounding box center [348, 10] width 14 height 14
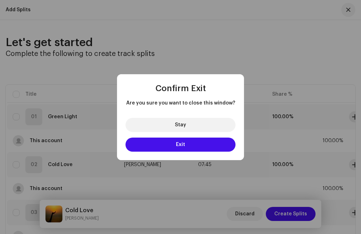
click at [196, 152] on button "Exit" at bounding box center [180, 145] width 110 height 14
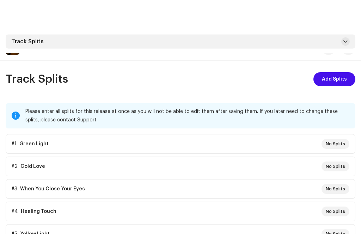
scroll to position [0, 0]
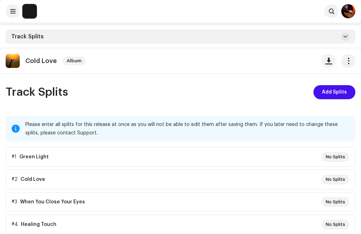
click at [12, 9] on span at bounding box center [12, 11] width 5 height 6
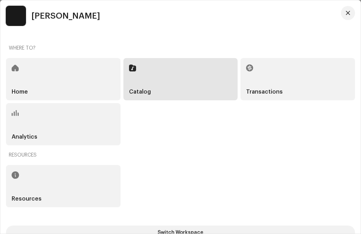
click at [181, 76] on div "Catalog" at bounding box center [180, 79] width 114 height 42
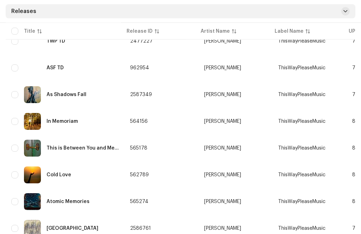
scroll to position [215, 0]
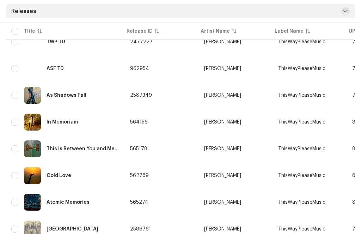
click at [95, 149] on div "This is Between You and Me..." at bounding box center [82, 149] width 72 height 5
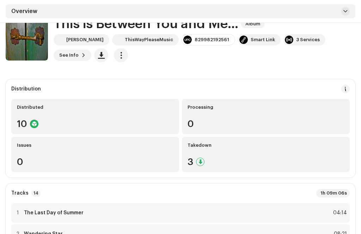
scroll to position [42, 0]
click at [204, 158] on div "3" at bounding box center [265, 162] width 156 height 9
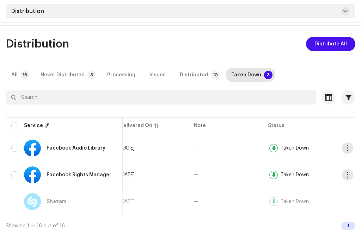
scroll to position [0, 82]
click at [345, 147] on span "button" at bounding box center [347, 148] width 5 height 6
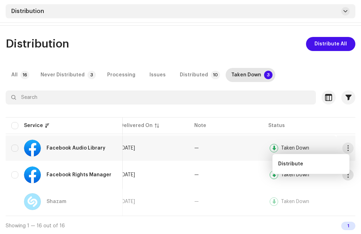
click at [288, 68] on div "All 16 Never Distributed 3 Processing Issues Distributed 10 Taken Down 3" at bounding box center [180, 75] width 349 height 14
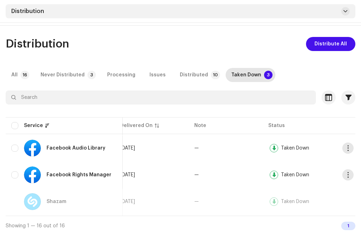
click at [77, 72] on div "Never Distributed" at bounding box center [63, 75] width 44 height 14
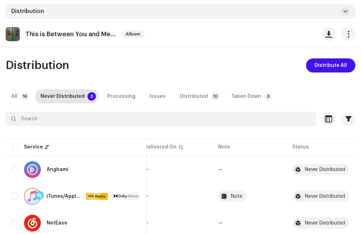
scroll to position [48, 0]
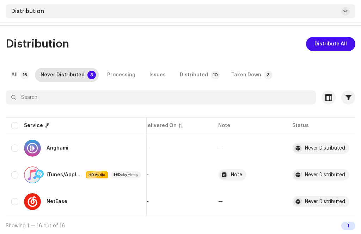
click at [238, 176] on div "Note" at bounding box center [236, 175] width 11 height 5
click at [195, 181] on td "—" at bounding box center [175, 174] width 74 height 25
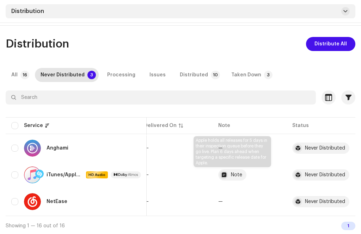
click at [226, 178] on div at bounding box center [223, 175] width 8 height 8
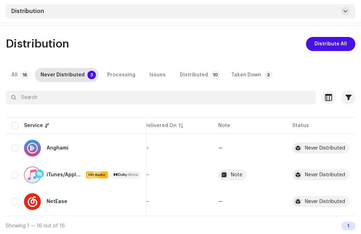
click at [223, 176] on div at bounding box center [223, 175] width 8 height 8
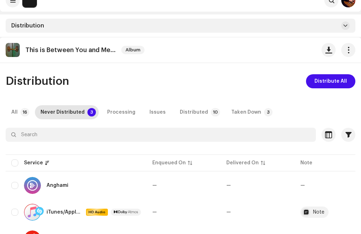
scroll to position [0, 0]
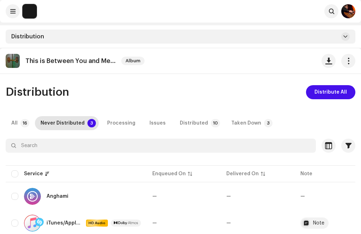
click at [350, 64] on span "button" at bounding box center [348, 61] width 7 height 6
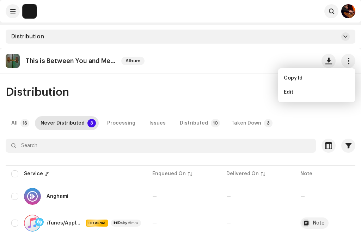
click at [216, 91] on div "Distribution Distribute All" at bounding box center [180, 92] width 349 height 14
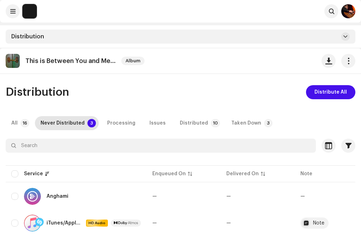
click at [344, 39] on span at bounding box center [345, 37] width 4 height 6
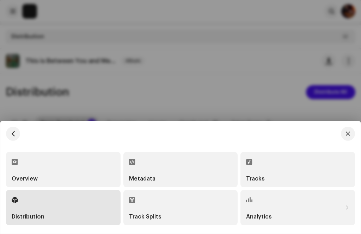
click at [184, 210] on div "Track Splits" at bounding box center [180, 208] width 103 height 24
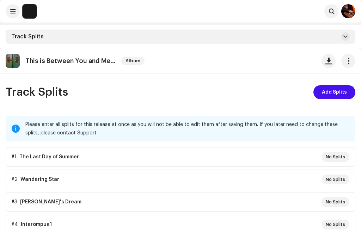
click at [334, 94] on span "Add Splits" at bounding box center [334, 92] width 25 height 14
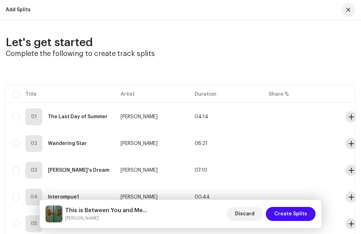
click at [17, 92] on input "checkbox" at bounding box center [16, 94] width 7 height 7
checkbox input "true"
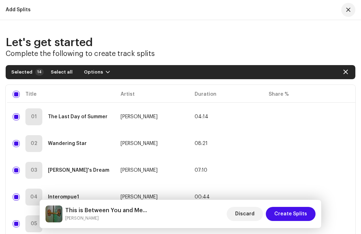
checkbox input "true"
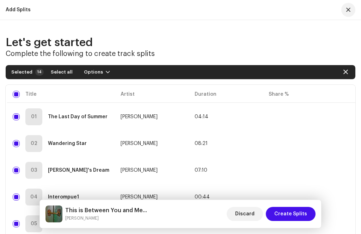
checkbox input "true"
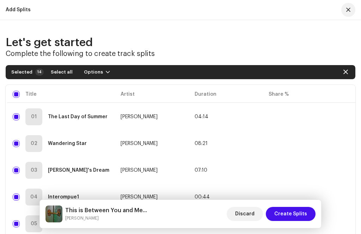
checkbox input "true"
click at [106, 71] on span "button" at bounding box center [108, 72] width 4 height 6
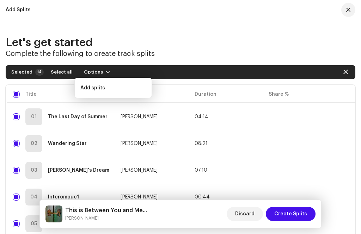
click at [108, 89] on div "Add splits" at bounding box center [113, 88] width 66 height 6
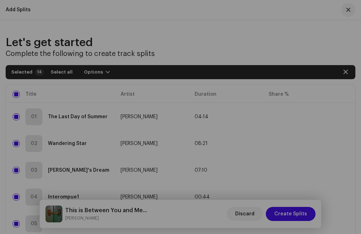
click at [291, 217] on div "Add Split Payee * This account Another payee Share % * Cancel Add Split" at bounding box center [180, 117] width 361 height 234
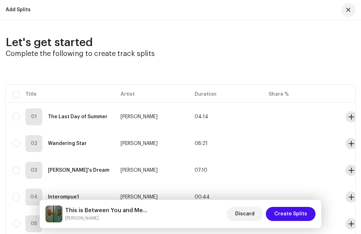
click at [295, 214] on span "Create Splits" at bounding box center [290, 214] width 33 height 14
checkbox input "false"
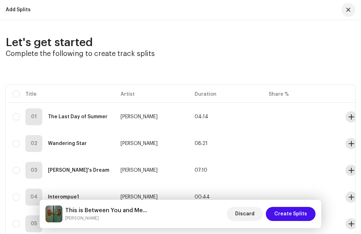
checkbox input "false"
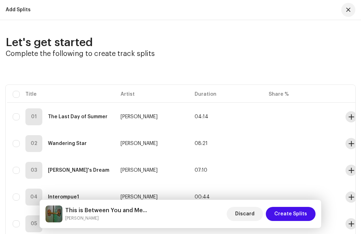
checkbox input "false"
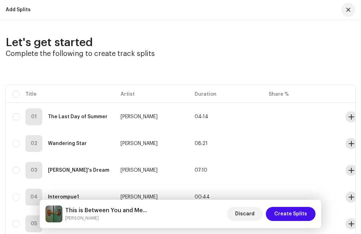
checkbox input "false"
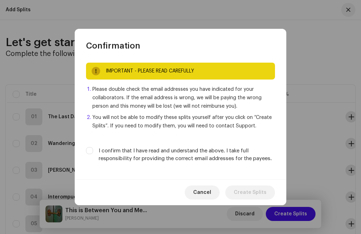
click at [206, 192] on span "Cancel" at bounding box center [202, 193] width 18 height 14
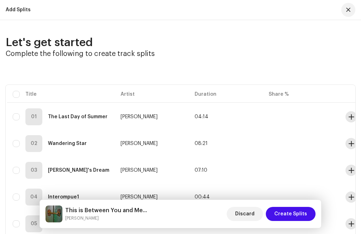
click at [19, 92] on input "checkbox" at bounding box center [16, 94] width 7 height 7
checkbox input "true"
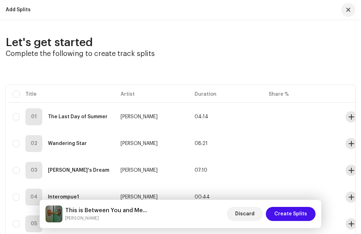
checkbox input "true"
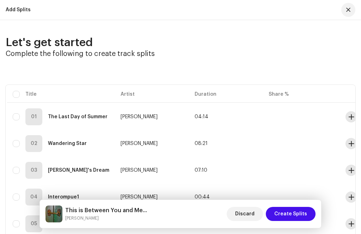
checkbox input "true"
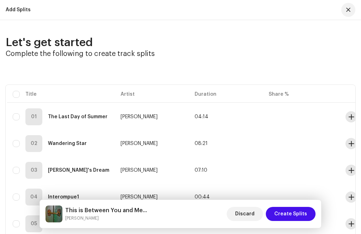
checkbox input "true"
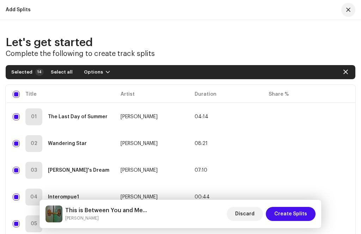
click at [57, 71] on span "Select all" at bounding box center [62, 72] width 22 height 14
click at [106, 70] on span "button" at bounding box center [108, 72] width 4 height 6
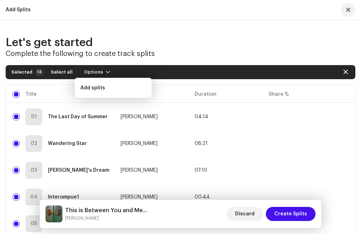
click at [104, 91] on span "Add splits" at bounding box center [92, 88] width 25 height 6
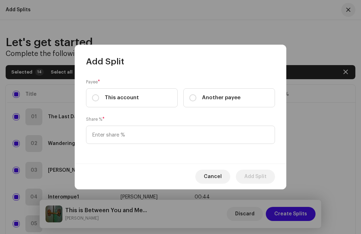
click at [95, 99] on input "This account" at bounding box center [95, 97] width 7 height 7
radio input "true"
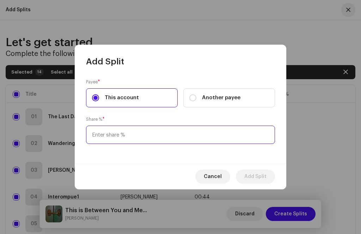
click at [107, 137] on input at bounding box center [180, 135] width 189 height 18
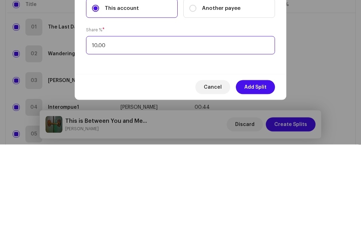
type input "100.00"
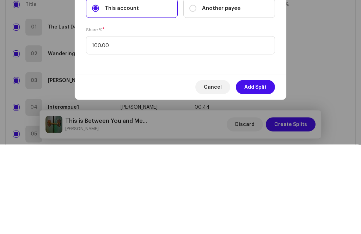
click at [256, 170] on span "Add Split" at bounding box center [255, 177] width 22 height 14
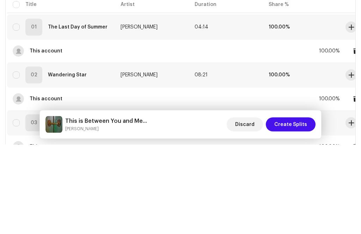
checkbox input "false"
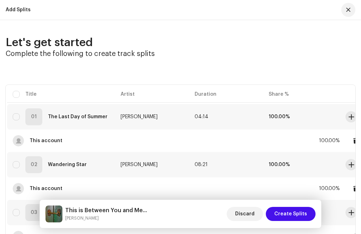
click at [296, 218] on span "Create Splits" at bounding box center [290, 214] width 33 height 14
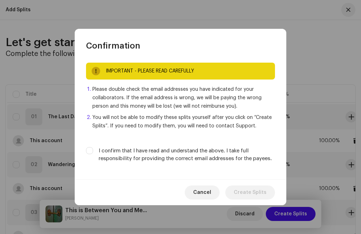
click at [87, 148] on input "I confirm that I have read and understand the above. I take full responsibility…" at bounding box center [89, 150] width 7 height 7
checkbox input "true"
click at [250, 189] on span "Create Splits" at bounding box center [250, 193] width 33 height 14
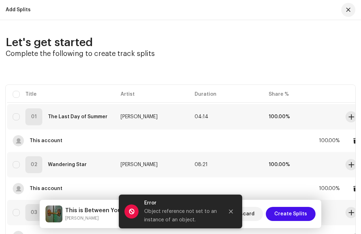
scroll to position [35, 0]
click at [228, 212] on button "Close" at bounding box center [231, 212] width 14 height 14
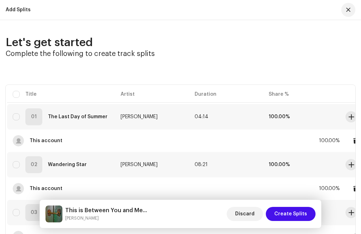
click at [348, 9] on span "button" at bounding box center [348, 10] width 4 height 6
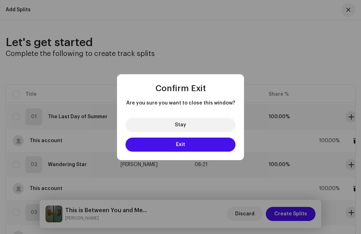
click at [201, 123] on button "Stay" at bounding box center [180, 125] width 110 height 14
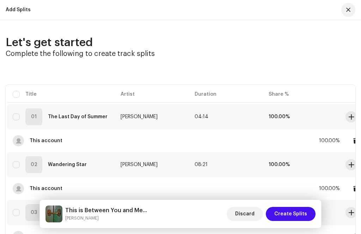
click at [346, 13] on button "button" at bounding box center [348, 10] width 14 height 14
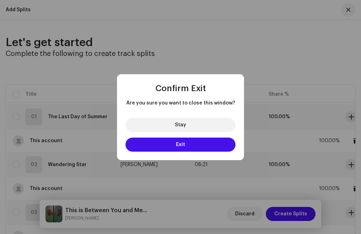
click at [198, 145] on button "Exit" at bounding box center [180, 145] width 110 height 14
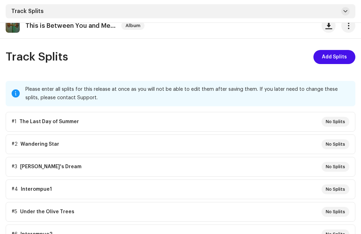
scroll to position [0, 0]
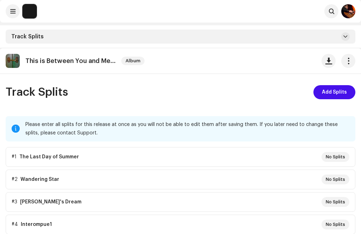
click at [11, 12] on span at bounding box center [12, 11] width 5 height 6
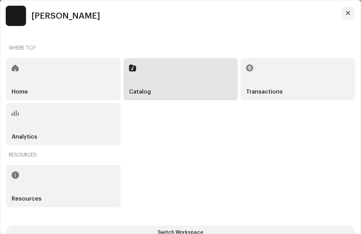
click at [173, 79] on div "Catalog" at bounding box center [180, 79] width 114 height 42
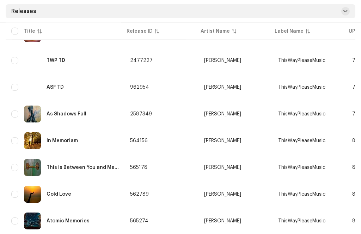
scroll to position [197, 0]
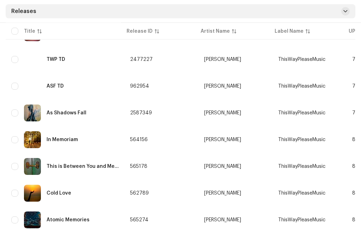
click at [71, 138] on div "In Memoriam" at bounding box center [61, 140] width 31 height 5
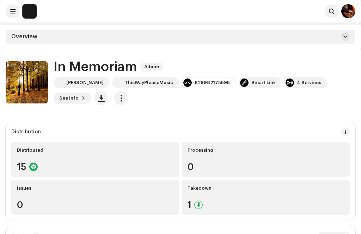
click at [194, 207] on re-a-icon-status-badge at bounding box center [198, 205] width 8 height 8
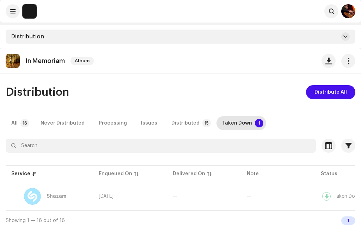
click at [346, 58] on span "button" at bounding box center [348, 61] width 7 height 6
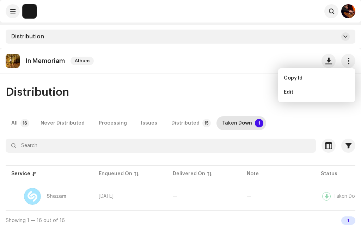
click at [227, 110] on div "Distribution Distribute All All 16 Never Distributed Processing Issues Distribu…" at bounding box center [180, 157] width 361 height 145
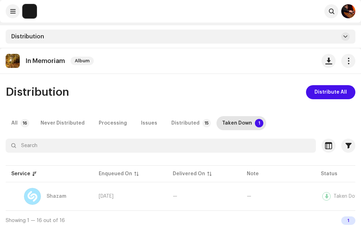
click at [346, 33] on button at bounding box center [345, 36] width 8 height 8
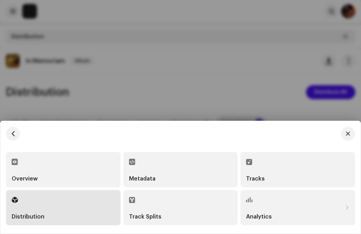
click at [166, 211] on div "Track Splits" at bounding box center [180, 208] width 103 height 24
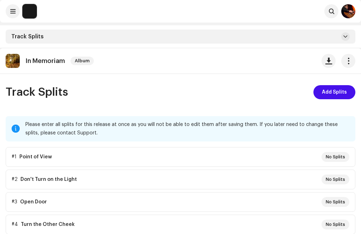
click at [330, 92] on span "Add Splits" at bounding box center [334, 92] width 25 height 14
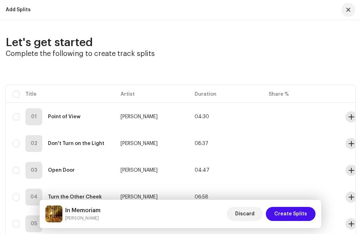
click at [17, 116] on input "checkbox" at bounding box center [16, 116] width 7 height 7
checkbox input "true"
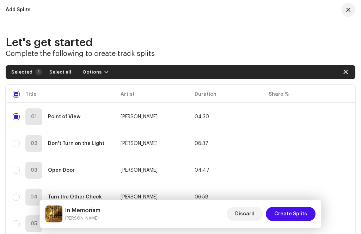
click at [58, 70] on span "Select all" at bounding box center [60, 72] width 22 height 14
checkbox input "true"
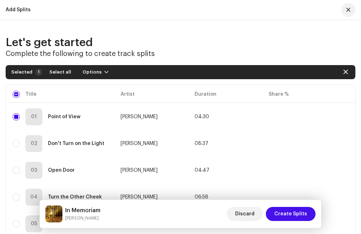
checkbox input "true"
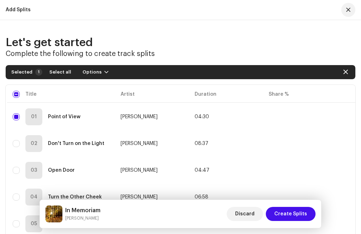
checkbox input "true"
click at [97, 70] on button "Options" at bounding box center [96, 72] width 37 height 11
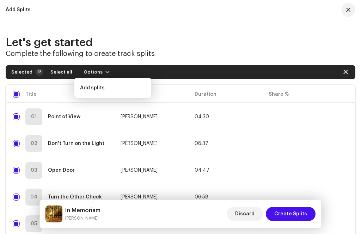
click at [105, 87] on div "Add splits" at bounding box center [113, 88] width 66 height 6
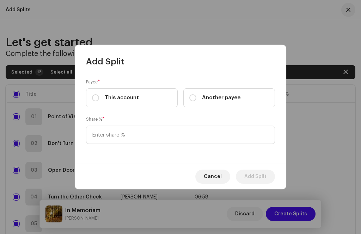
click at [99, 88] on label "This account" at bounding box center [132, 97] width 92 height 19
click at [99, 94] on input "This account" at bounding box center [95, 97] width 7 height 7
radio input "true"
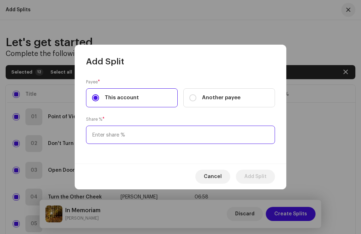
click at [106, 137] on input at bounding box center [180, 135] width 189 height 18
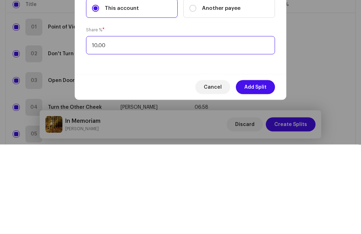
type input "100.00"
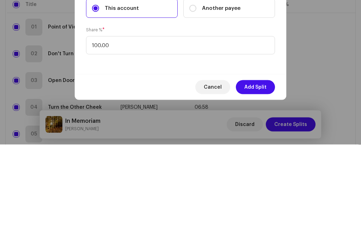
click at [257, 170] on span "Add Split" at bounding box center [255, 177] width 22 height 14
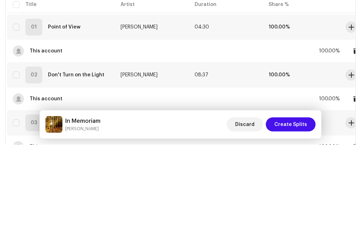
checkbox input "false"
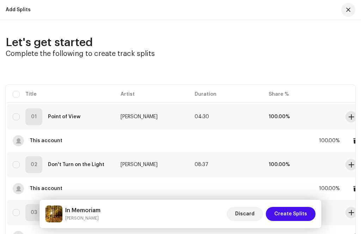
click at [294, 214] on span "Create Splits" at bounding box center [290, 214] width 33 height 14
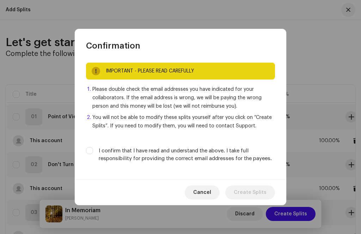
click at [88, 151] on input "I confirm that I have read and understand the above. I take full responsibility…" at bounding box center [89, 150] width 7 height 7
checkbox input "true"
click at [251, 192] on span "Create Splits" at bounding box center [250, 193] width 33 height 14
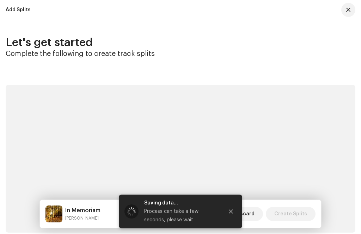
scroll to position [71, 0]
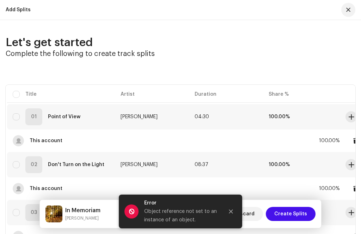
click at [228, 216] on button "Close" at bounding box center [231, 212] width 14 height 14
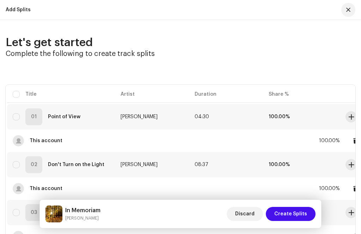
click at [348, 12] on span "button" at bounding box center [348, 10] width 4 height 6
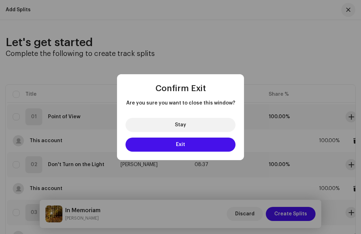
click at [193, 120] on button "Stay" at bounding box center [180, 125] width 110 height 14
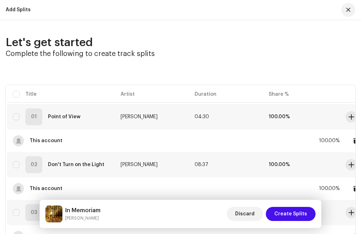
click at [349, 9] on span "button" at bounding box center [348, 10] width 4 height 6
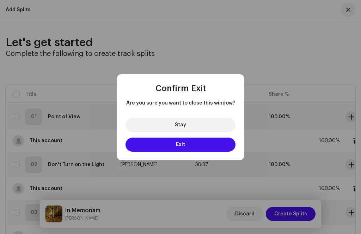
click at [200, 144] on button "Exit" at bounding box center [180, 145] width 110 height 14
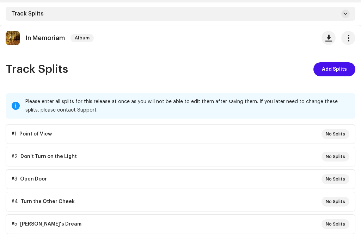
scroll to position [0, 0]
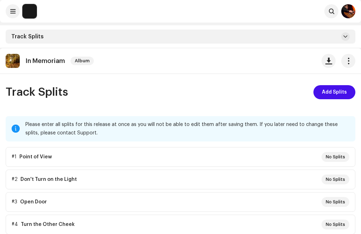
click at [14, 7] on button at bounding box center [13, 11] width 14 height 14
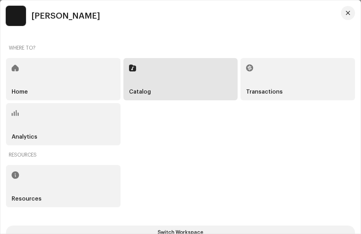
click at [193, 78] on div "Catalog" at bounding box center [180, 79] width 114 height 42
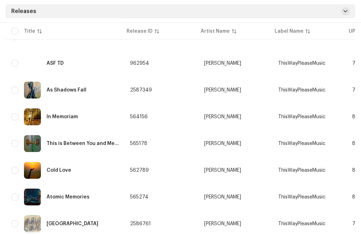
scroll to position [219, 0]
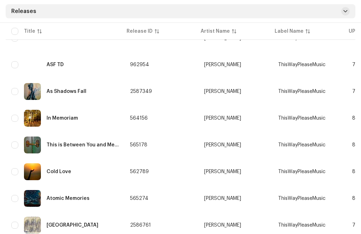
click at [74, 89] on div "As Shadows Fall" at bounding box center [66, 91] width 40 height 5
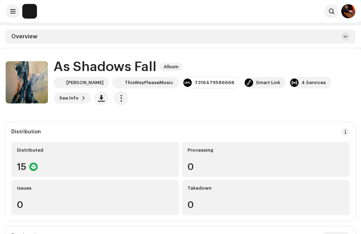
click at [344, 35] on span at bounding box center [345, 37] width 4 height 6
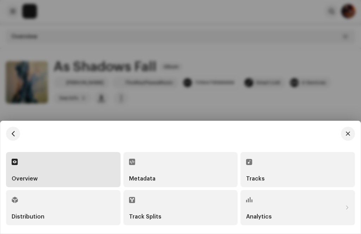
click at [174, 220] on div "Track Splits" at bounding box center [180, 208] width 103 height 24
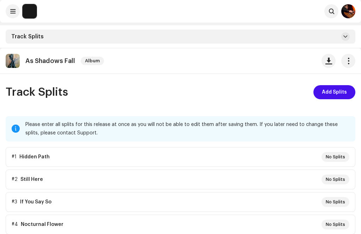
click at [334, 95] on span "Add Splits" at bounding box center [334, 92] width 25 height 14
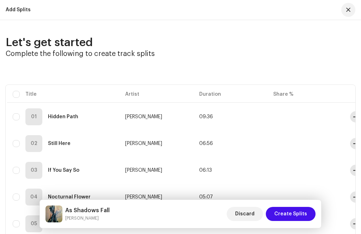
click at [16, 91] on input "checkbox" at bounding box center [16, 94] width 7 height 7
checkbox input "true"
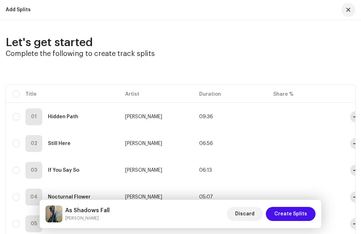
checkbox input "true"
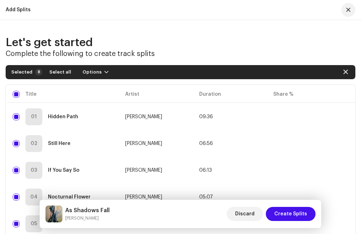
click at [61, 70] on span "Select all" at bounding box center [60, 72] width 22 height 14
click at [100, 68] on button "Options" at bounding box center [95, 72] width 37 height 11
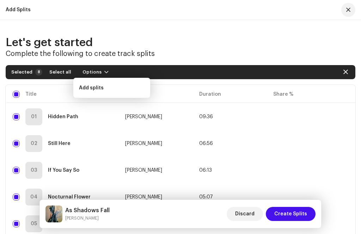
click at [101, 86] on span "Add splits" at bounding box center [91, 88] width 25 height 6
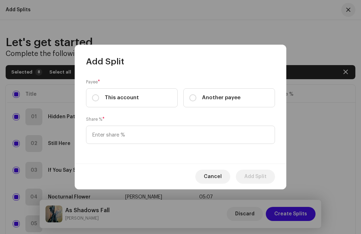
click at [96, 101] on input "This account" at bounding box center [95, 97] width 7 height 7
radio input "true"
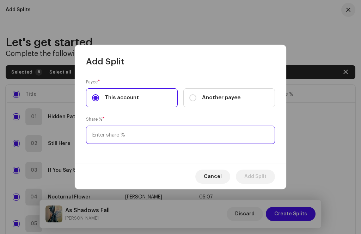
click at [113, 144] on input at bounding box center [180, 135] width 189 height 18
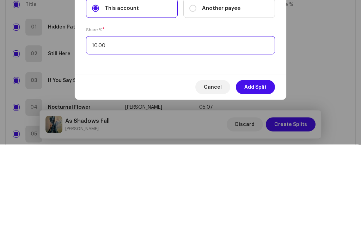
type input "100.00"
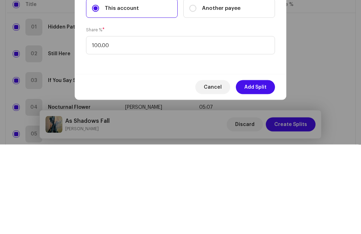
click at [258, 170] on span "Add Split" at bounding box center [255, 177] width 22 height 14
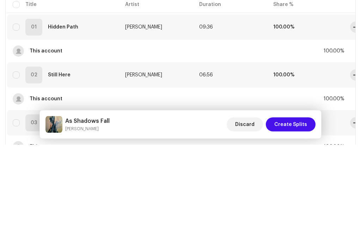
checkbox input "false"
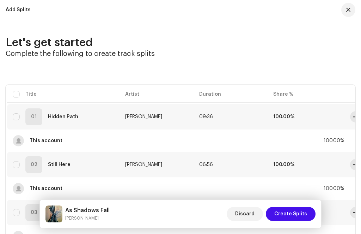
click at [292, 221] on span "Create Splits" at bounding box center [290, 214] width 33 height 14
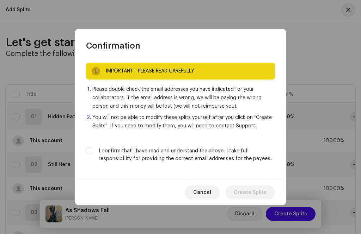
click at [91, 154] on input "I confirm that I have read and understand the above. I take full responsibility…" at bounding box center [89, 150] width 7 height 7
checkbox input "true"
click at [248, 200] on span "Create Splits" at bounding box center [250, 193] width 33 height 14
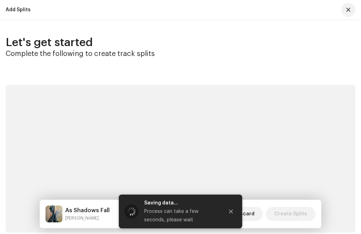
scroll to position [48, 0]
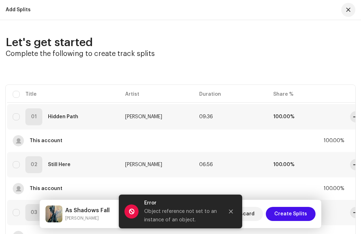
click at [229, 214] on icon "Close" at bounding box center [230, 211] width 5 height 5
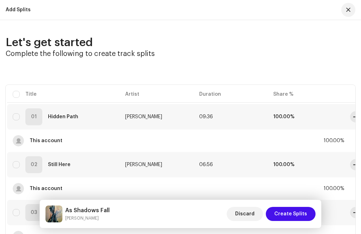
click at [346, 8] on span "button" at bounding box center [348, 10] width 4 height 6
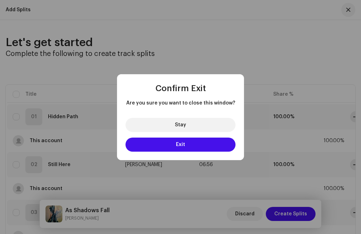
click at [200, 152] on button "Exit" at bounding box center [180, 145] width 110 height 14
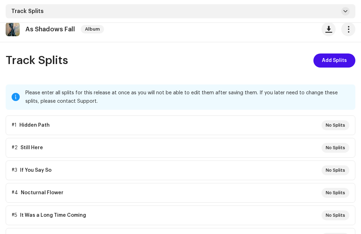
scroll to position [0, 0]
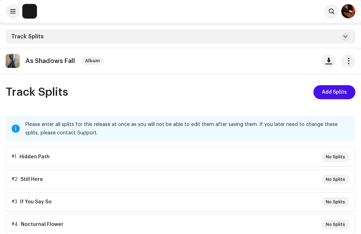
click at [13, 11] on span at bounding box center [12, 11] width 5 height 6
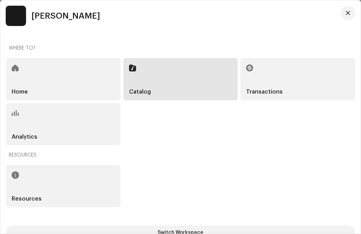
click at [160, 80] on div "Catalog" at bounding box center [180, 79] width 114 height 42
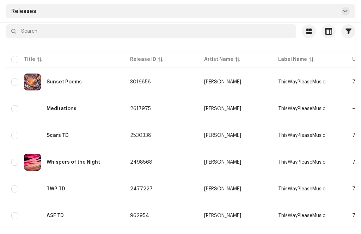
scroll to position [67, 0]
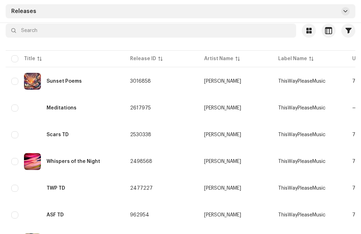
click at [83, 161] on div "Whispers of the Night" at bounding box center [73, 161] width 54 height 5
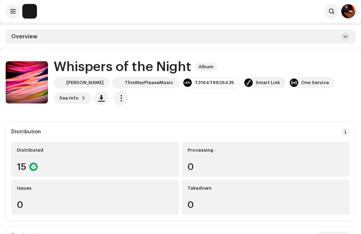
click at [344, 36] on span at bounding box center [345, 37] width 4 height 6
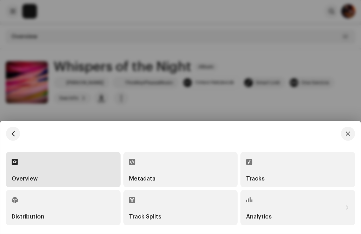
click at [168, 220] on div "Track Splits" at bounding box center [180, 208] width 103 height 24
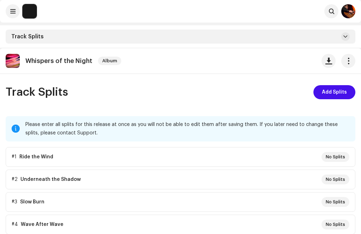
click at [330, 94] on span "Add Splits" at bounding box center [334, 92] width 25 height 14
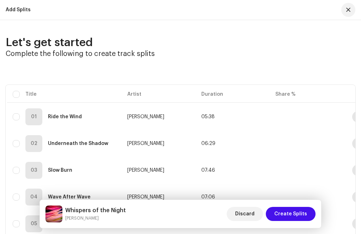
click at [18, 96] on input "checkbox" at bounding box center [16, 94] width 7 height 7
checkbox input "true"
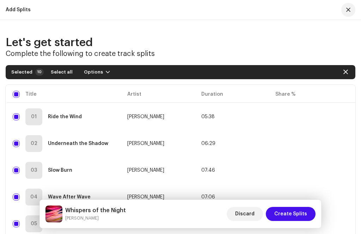
checkbox input "true"
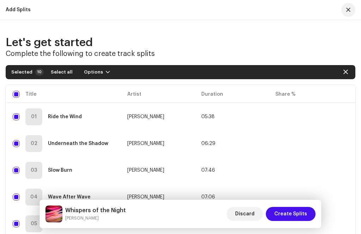
checkbox input "true"
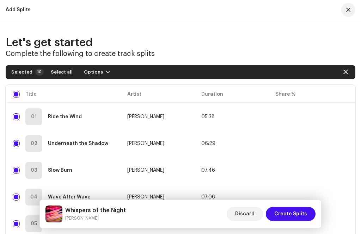
click at [61, 70] on span "Select all" at bounding box center [62, 72] width 22 height 14
click at [106, 70] on span "button" at bounding box center [108, 72] width 4 height 6
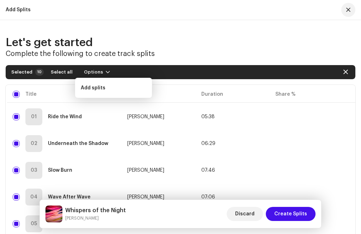
click at [105, 90] on div "Add splits" at bounding box center [114, 88] width 66 height 6
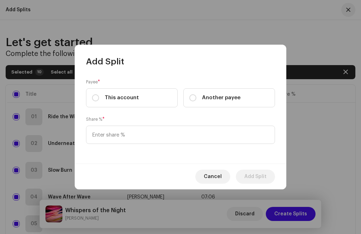
click at [96, 101] on input "This account" at bounding box center [95, 97] width 7 height 7
radio input "true"
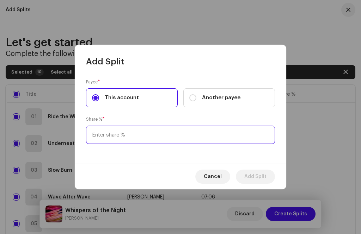
click at [113, 144] on input at bounding box center [180, 135] width 189 height 18
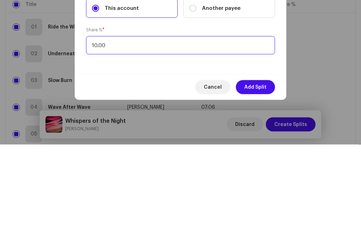
type input "100.00"
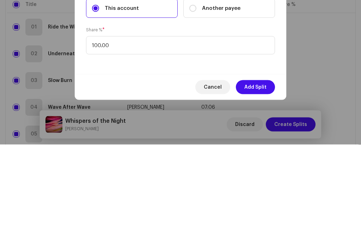
click at [257, 170] on span "Add Split" at bounding box center [255, 177] width 22 height 14
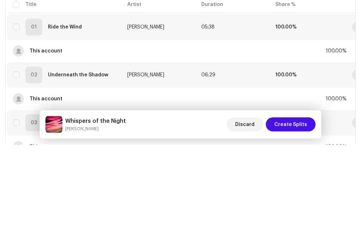
checkbox input "false"
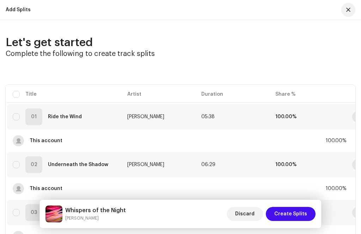
click at [291, 221] on span "Create Splits" at bounding box center [290, 214] width 33 height 14
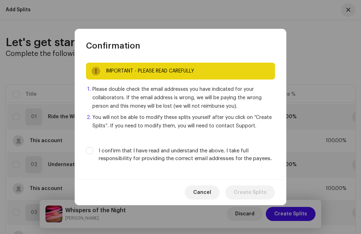
click at [91, 154] on input "I confirm that I have read and understand the above. I take full responsibility…" at bounding box center [89, 150] width 7 height 7
checkbox input "true"
click at [248, 200] on span "Create Splits" at bounding box center [250, 193] width 33 height 14
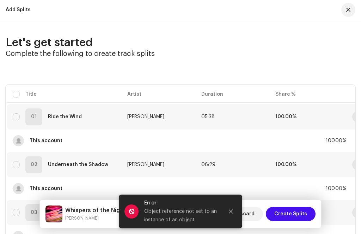
click at [226, 219] on button "Close" at bounding box center [231, 212] width 14 height 14
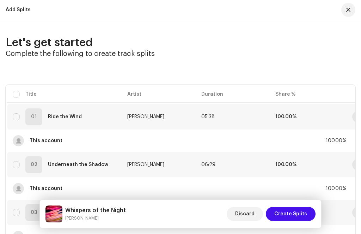
click at [347, 5] on button "button" at bounding box center [348, 10] width 14 height 14
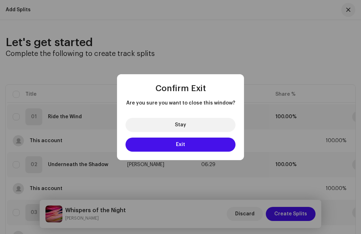
click at [198, 152] on button "Exit" at bounding box center [180, 145] width 110 height 14
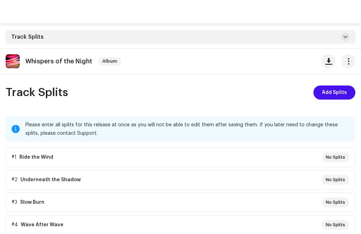
scroll to position [0, 0]
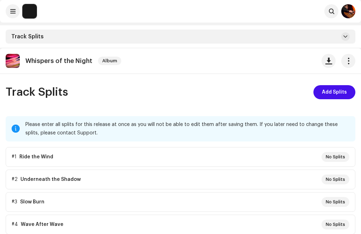
click at [348, 10] on img at bounding box center [348, 11] width 14 height 14
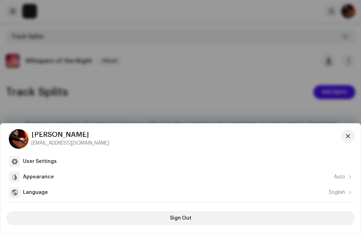
click at [234, 61] on div at bounding box center [180, 117] width 361 height 234
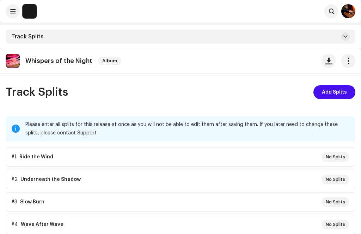
click at [8, 15] on button at bounding box center [13, 11] width 14 height 14
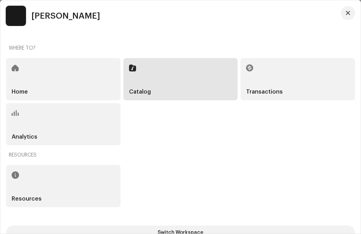
click at [167, 74] on div "Catalog" at bounding box center [180, 79] width 114 height 42
